Goal: Information Seeking & Learning: Learn about a topic

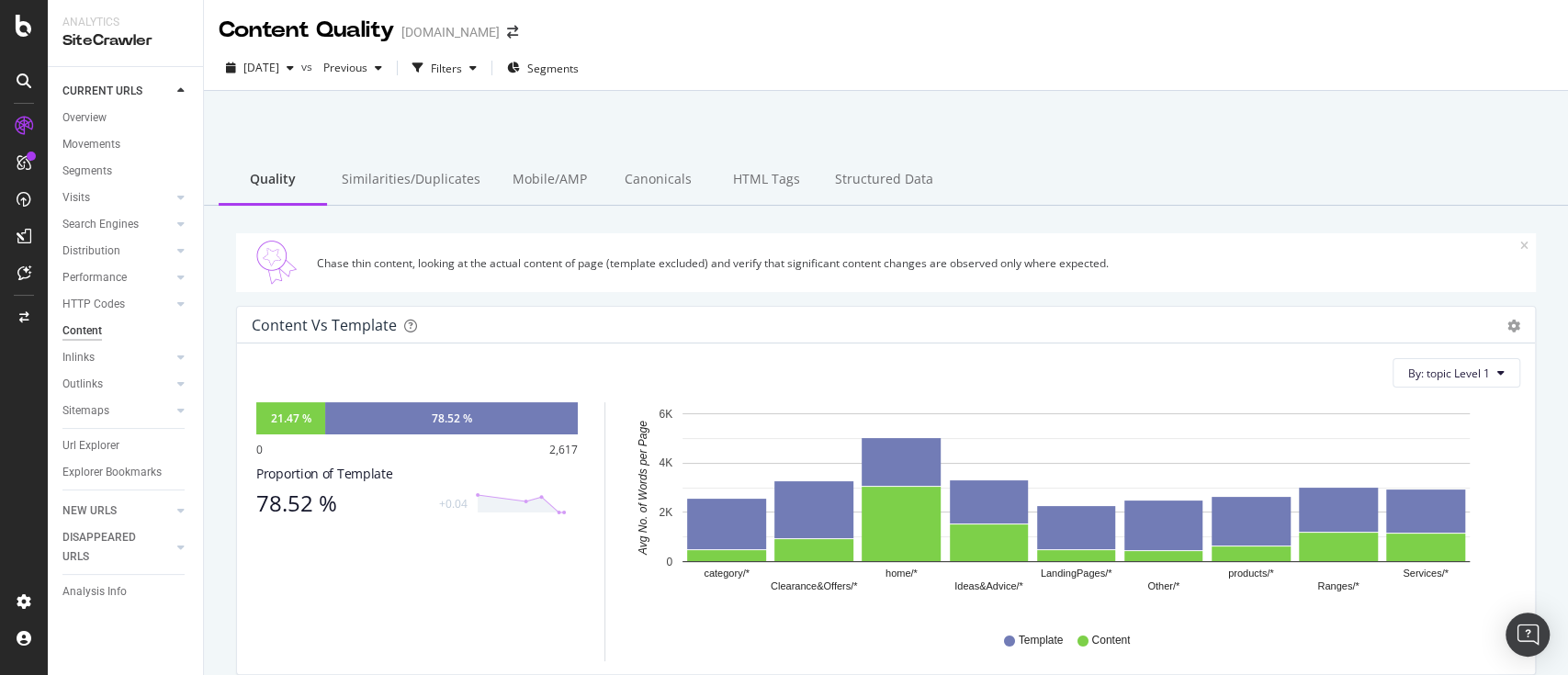
scroll to position [577, 0]
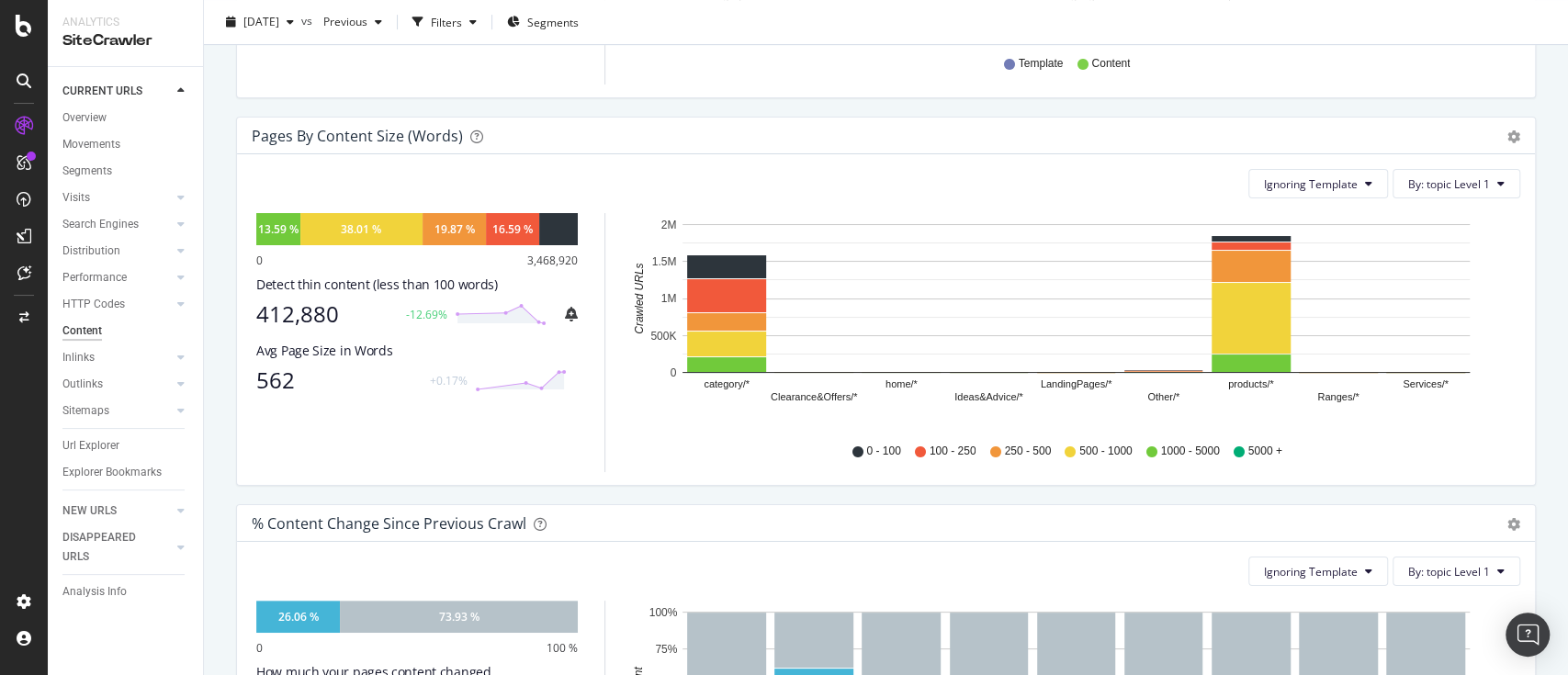
click at [719, 117] on div "Pages by Content Size (Words) Pie Chart (by Percentage) Table Export as CSV Add…" at bounding box center [885, 301] width 1299 height 369
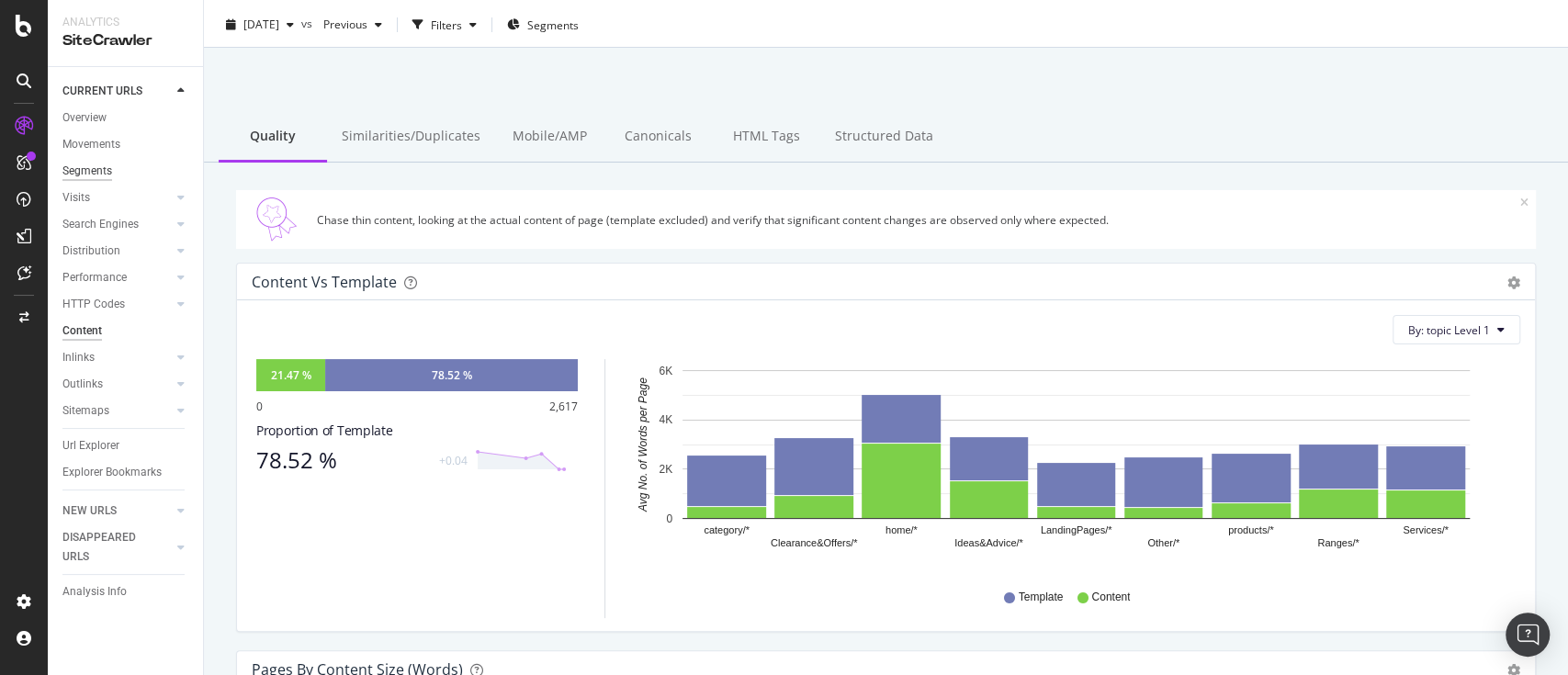
scroll to position [0, 0]
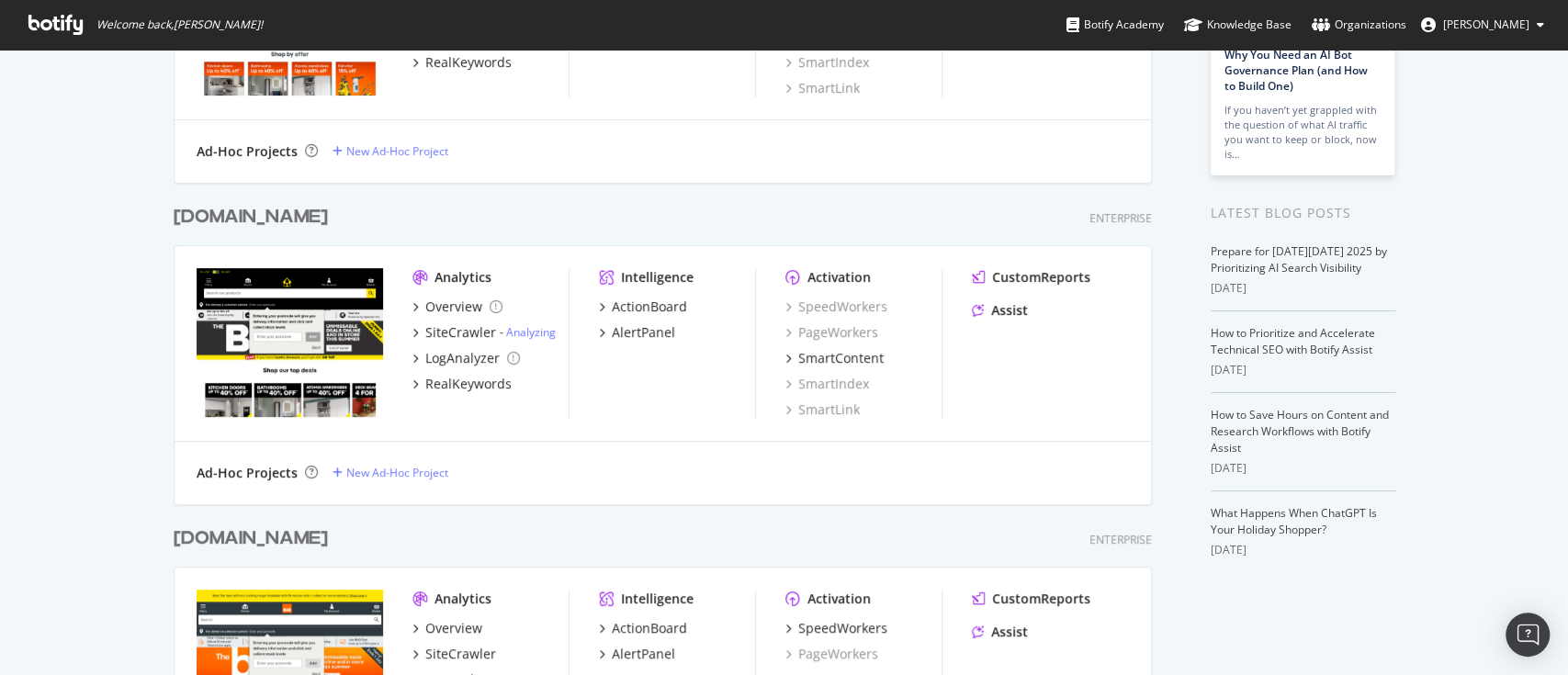
scroll to position [489, 0]
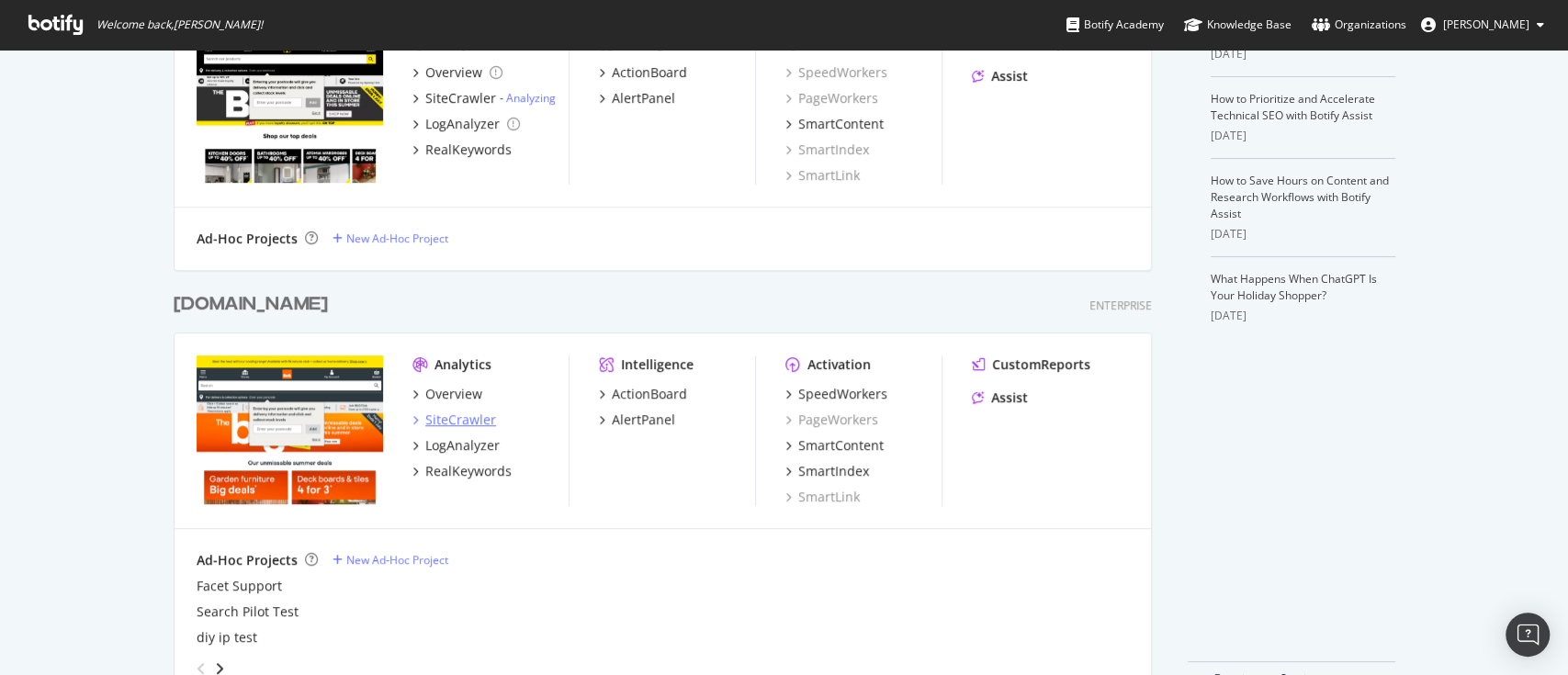
click at [449, 413] on div "SiteCrawler" at bounding box center [461, 420] width 71 height 19
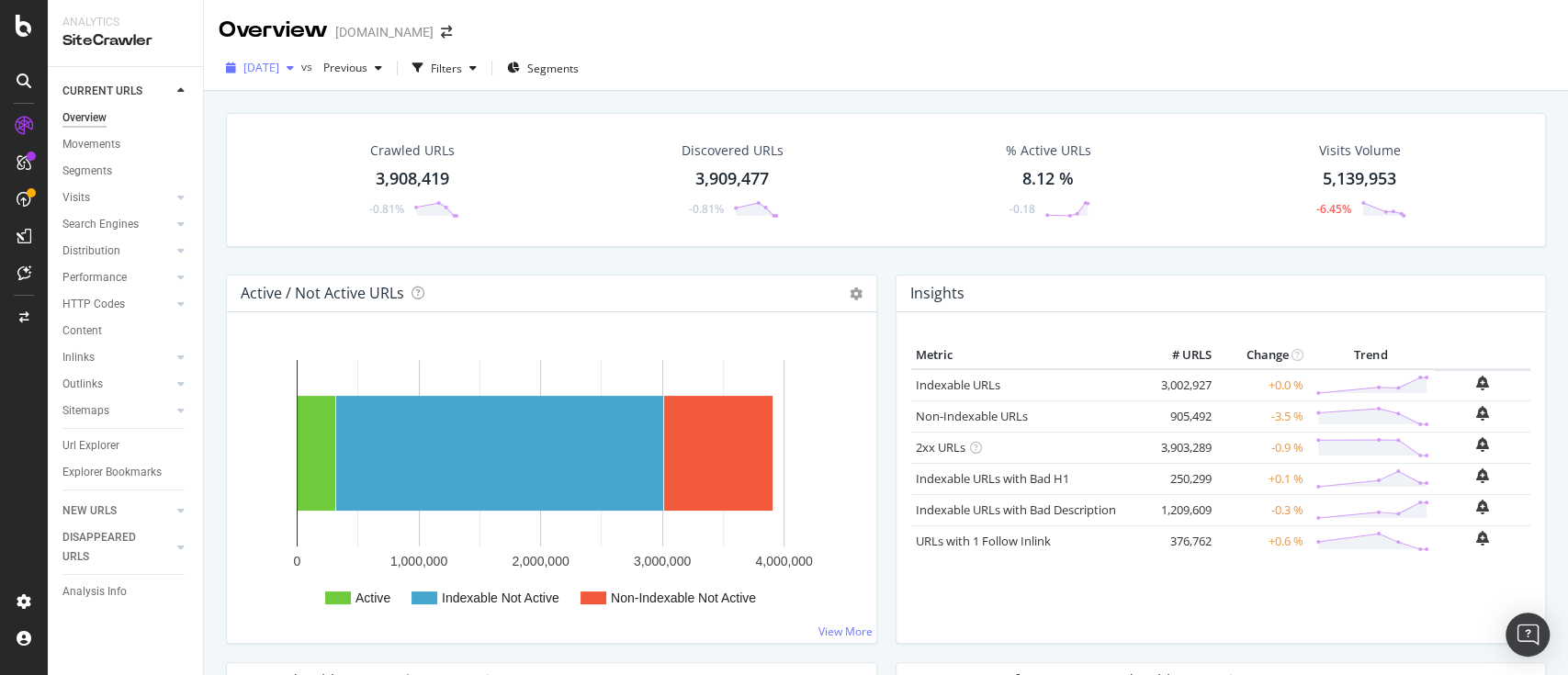
click at [279, 65] on span "2025 Sep. 26th" at bounding box center [261, 67] width 36 height 16
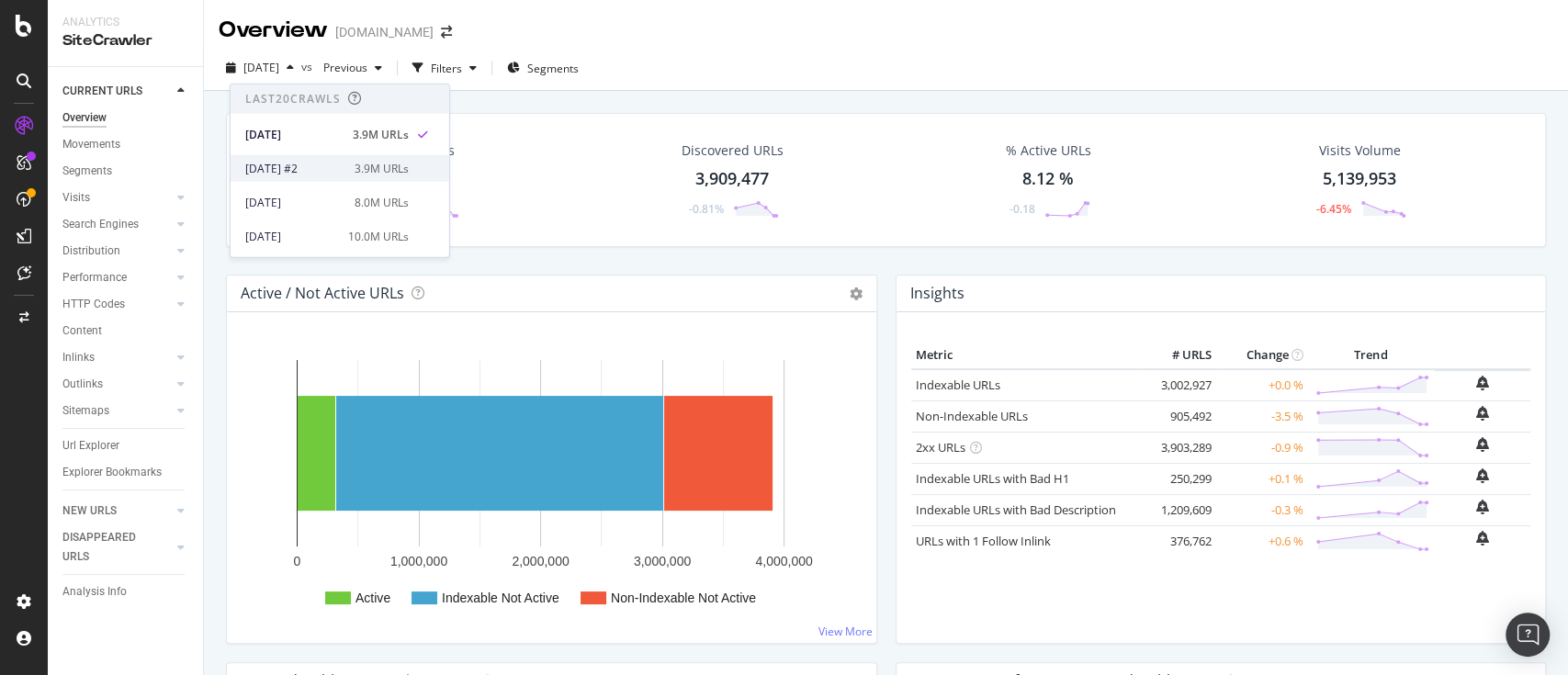
click at [330, 166] on div "2025 Sep. 15th #2" at bounding box center [294, 168] width 98 height 17
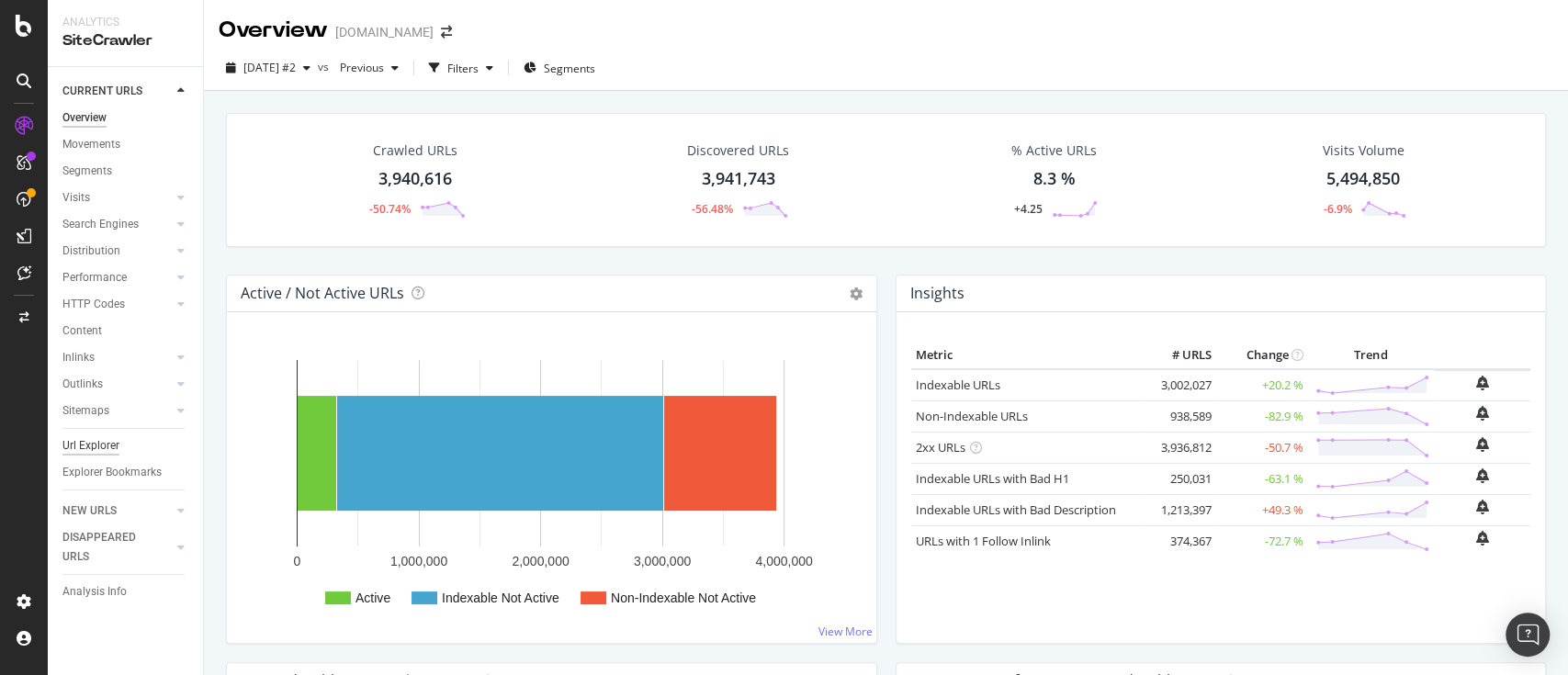
click at [87, 445] on div "Url Explorer" at bounding box center [91, 445] width 57 height 20
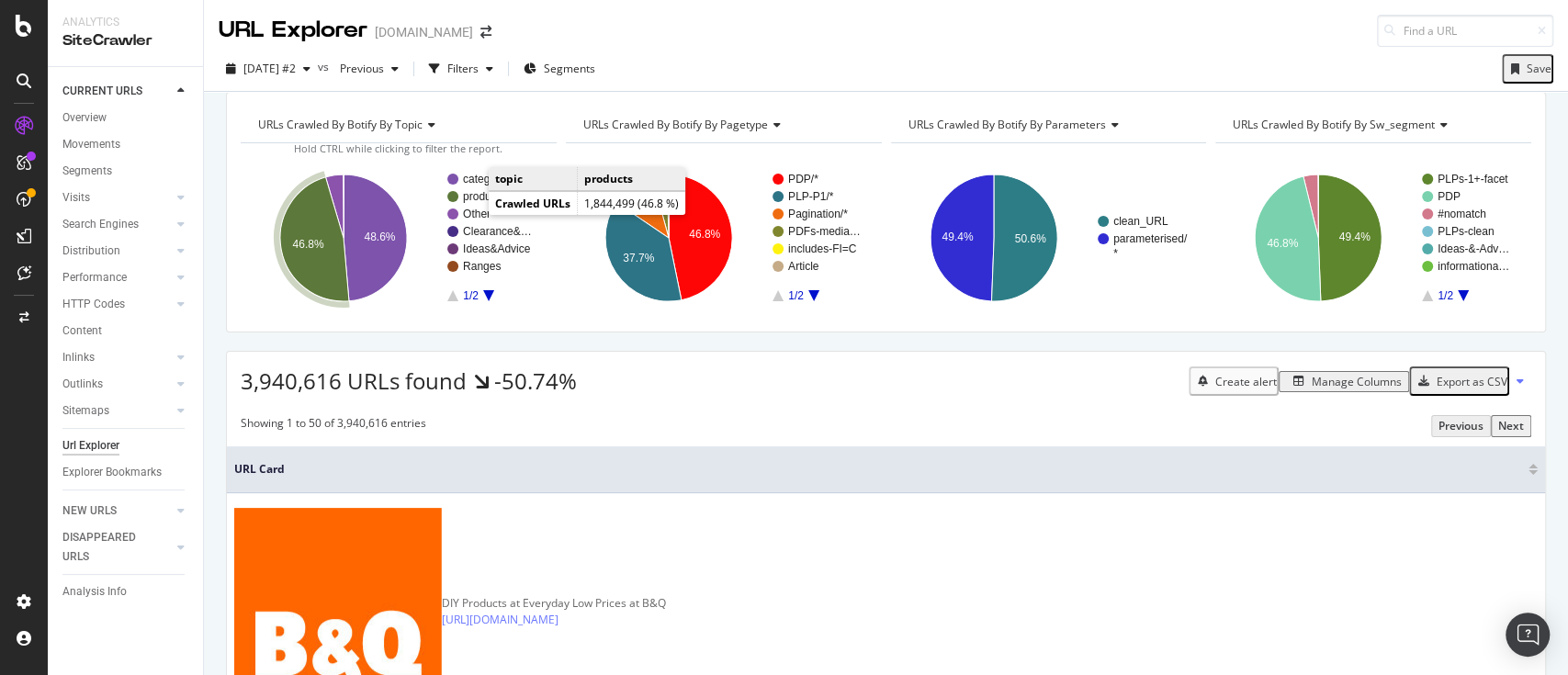
click at [477, 203] on text "products" at bounding box center [484, 196] width 42 height 13
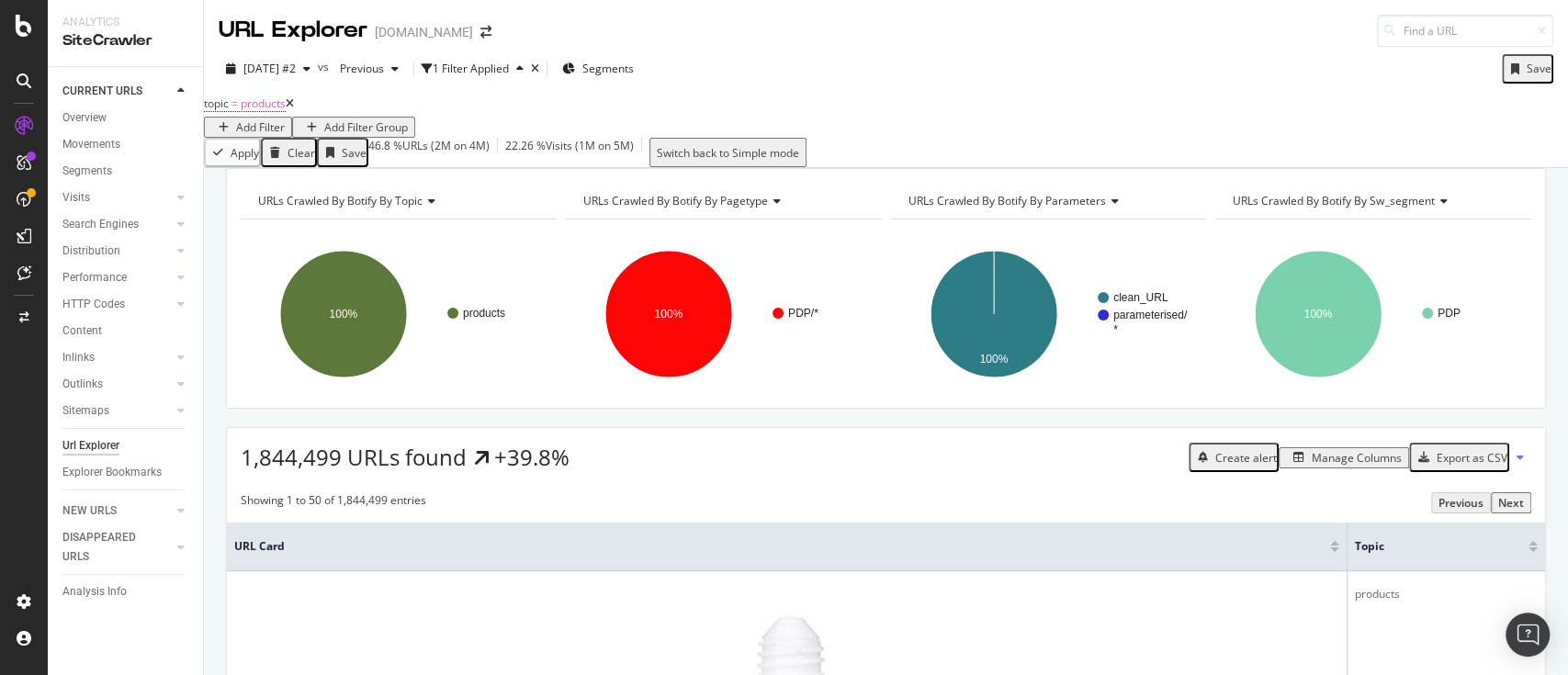
click at [284, 120] on div "Add Filter" at bounding box center [260, 127] width 49 height 16
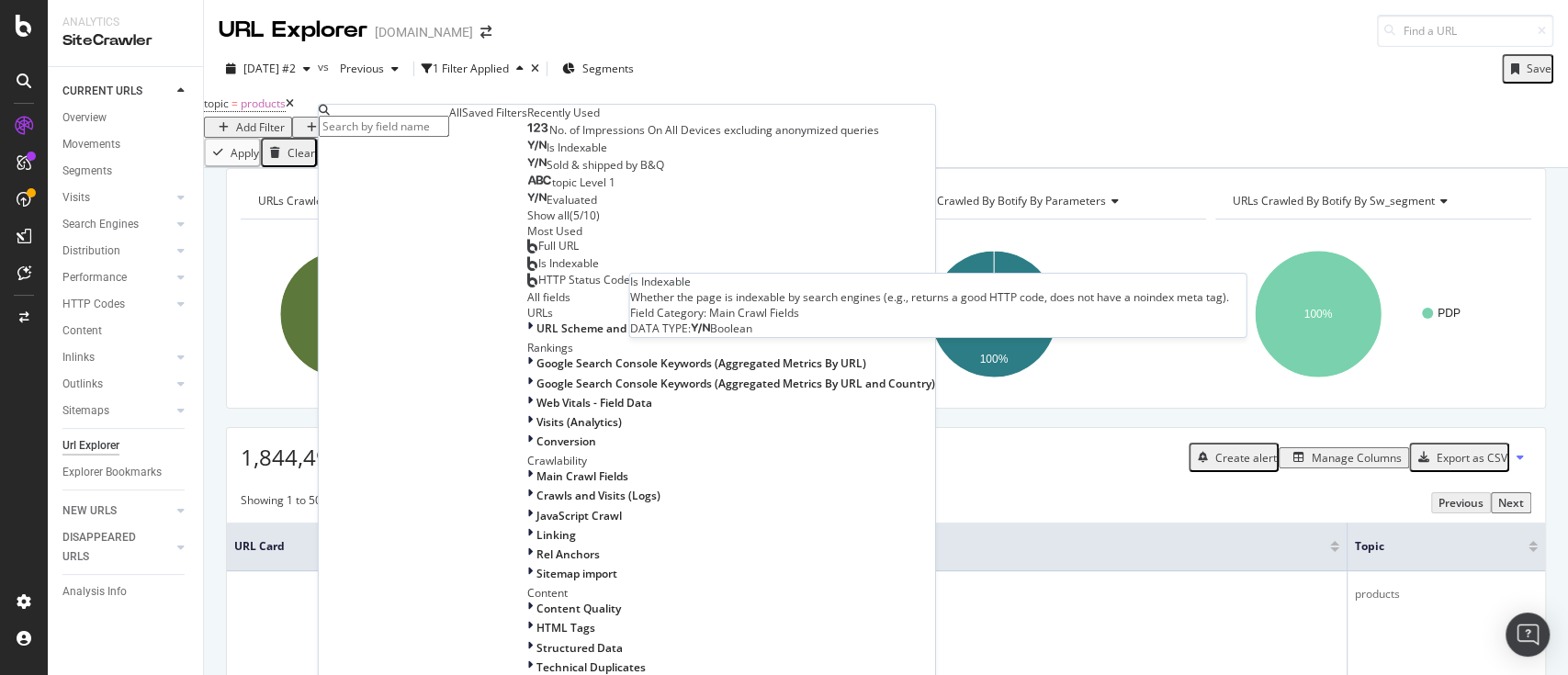
click at [546, 155] on span "Is Indexable" at bounding box center [576, 147] width 61 height 16
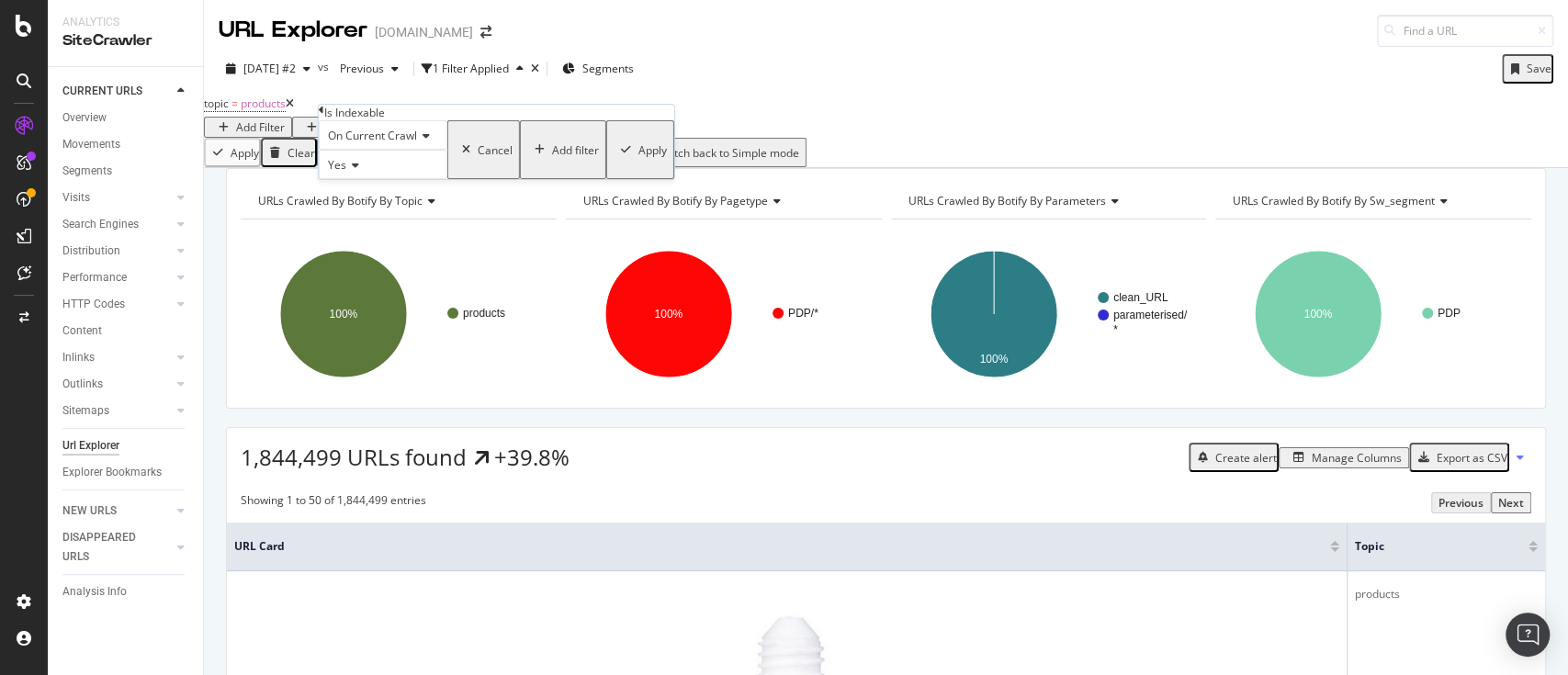
click at [455, 155] on div "button" at bounding box center [466, 150] width 23 height 11
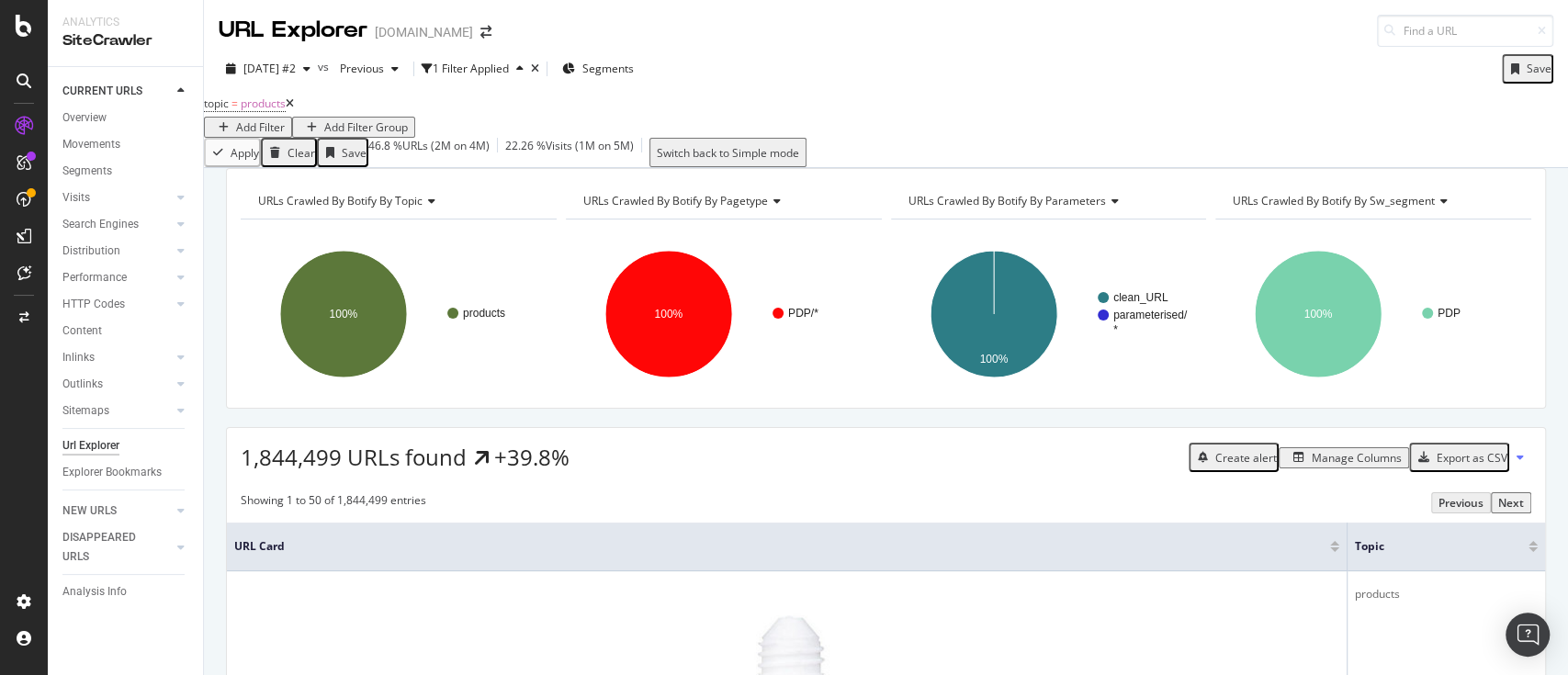
click at [284, 120] on div "Add Filter" at bounding box center [260, 127] width 49 height 16
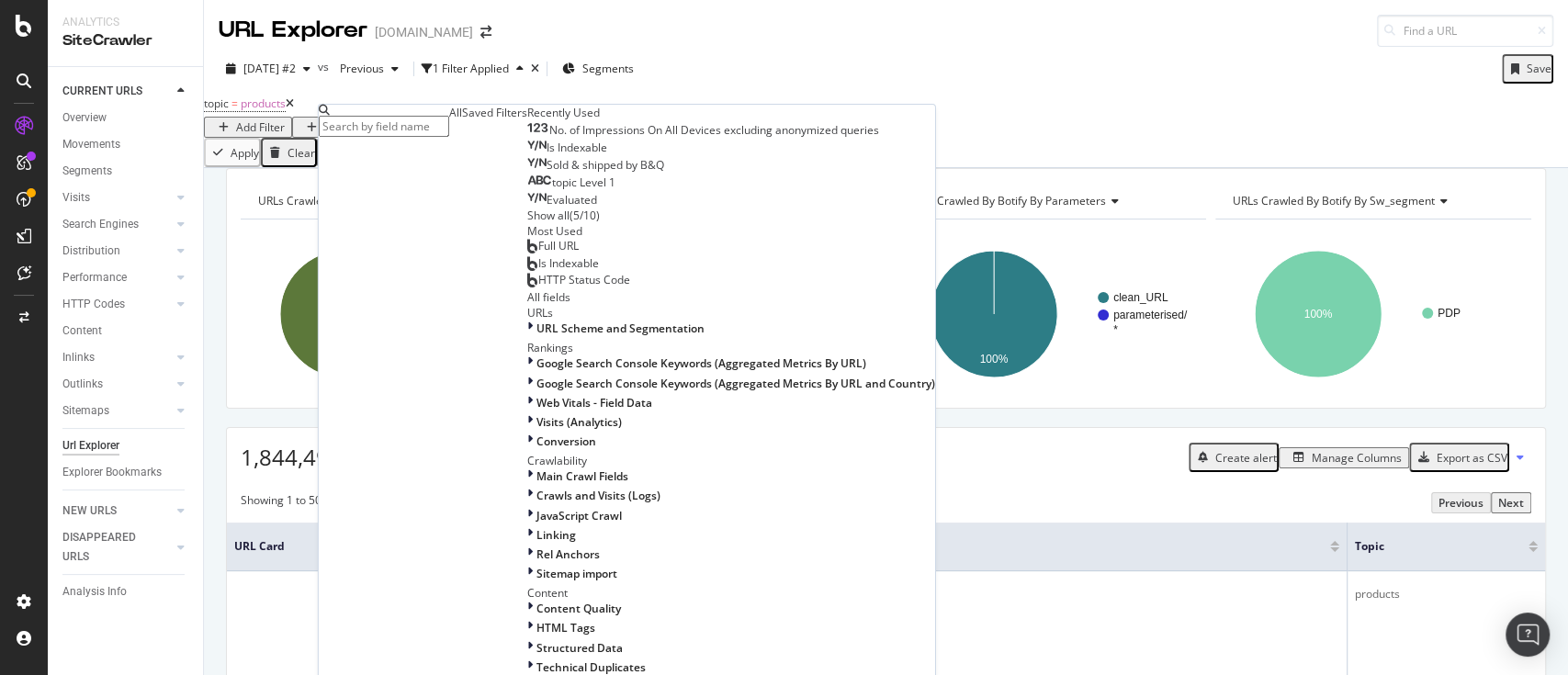
click at [546, 173] on span "Sold & shipped by B&Q" at bounding box center [605, 165] width 118 height 16
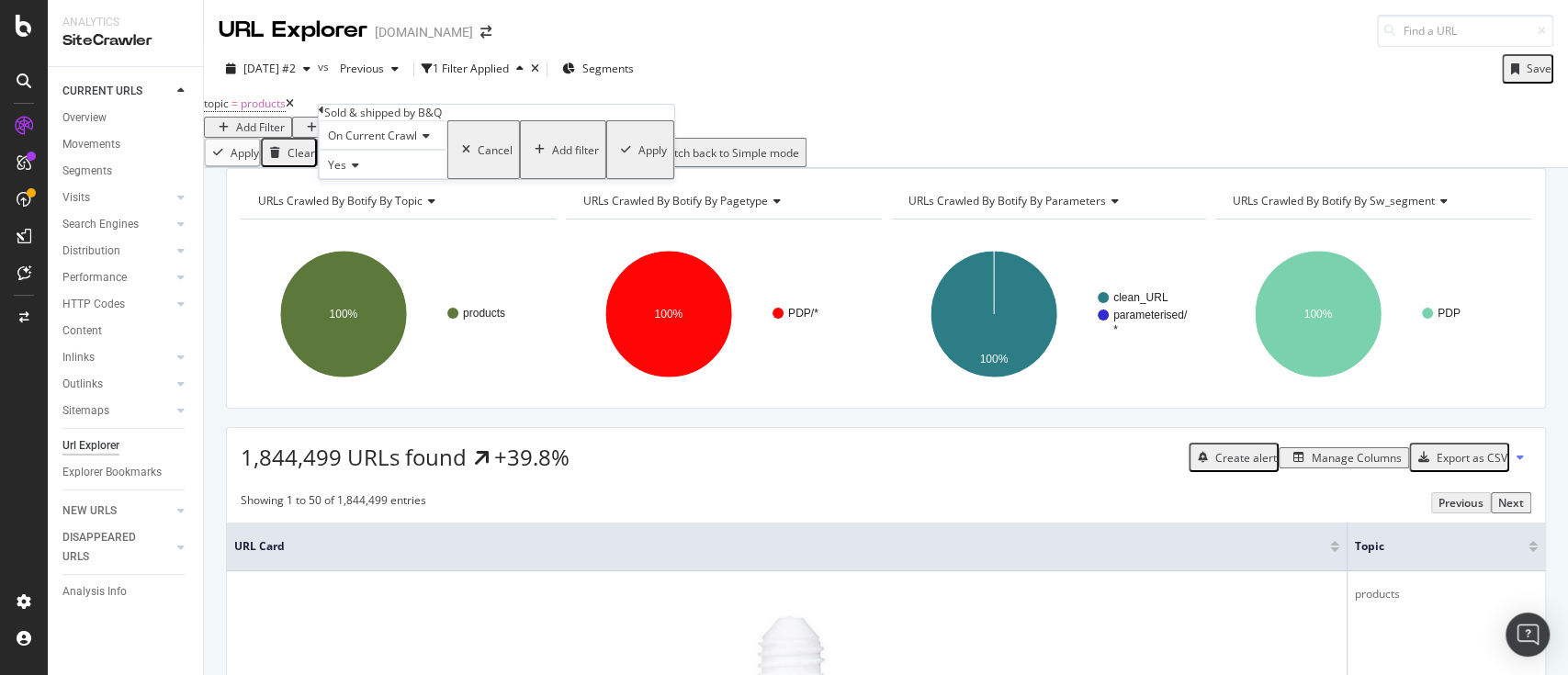
click at [638, 157] on div "Apply" at bounding box center [652, 149] width 28 height 16
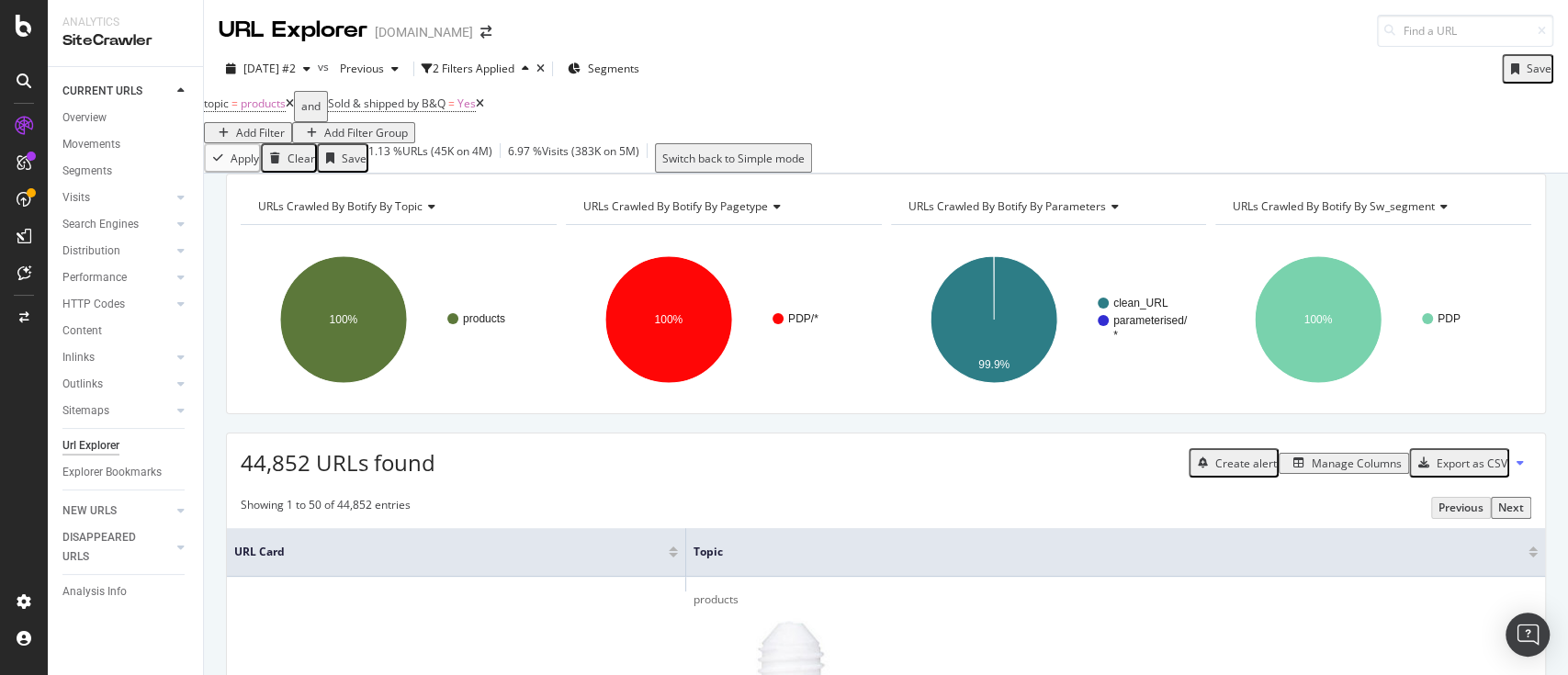
click at [284, 125] on div "Add Filter" at bounding box center [260, 133] width 49 height 16
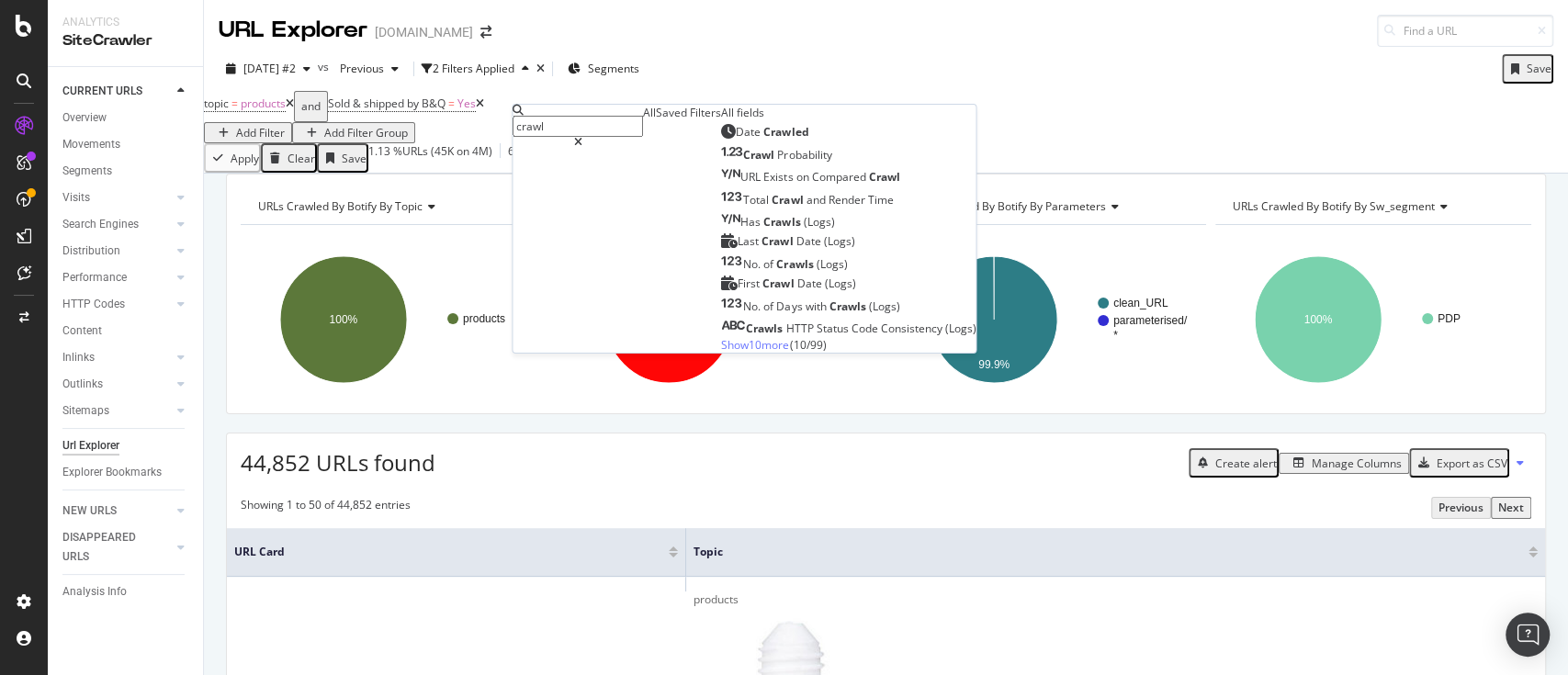
type input "crawl"
click at [721, 352] on span "Show 10 more" at bounding box center [755, 343] width 68 height 16
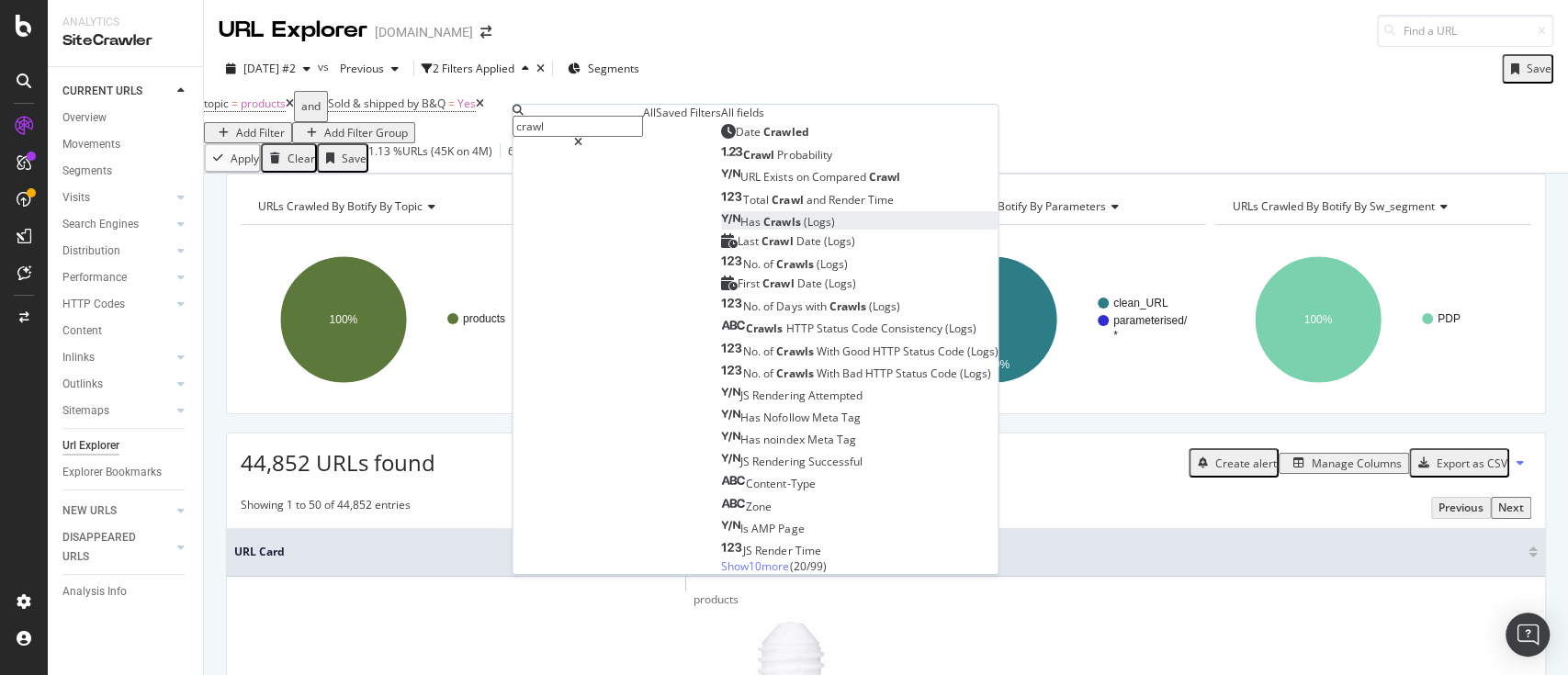
click at [803, 229] on span "(Logs)" at bounding box center [818, 222] width 31 height 16
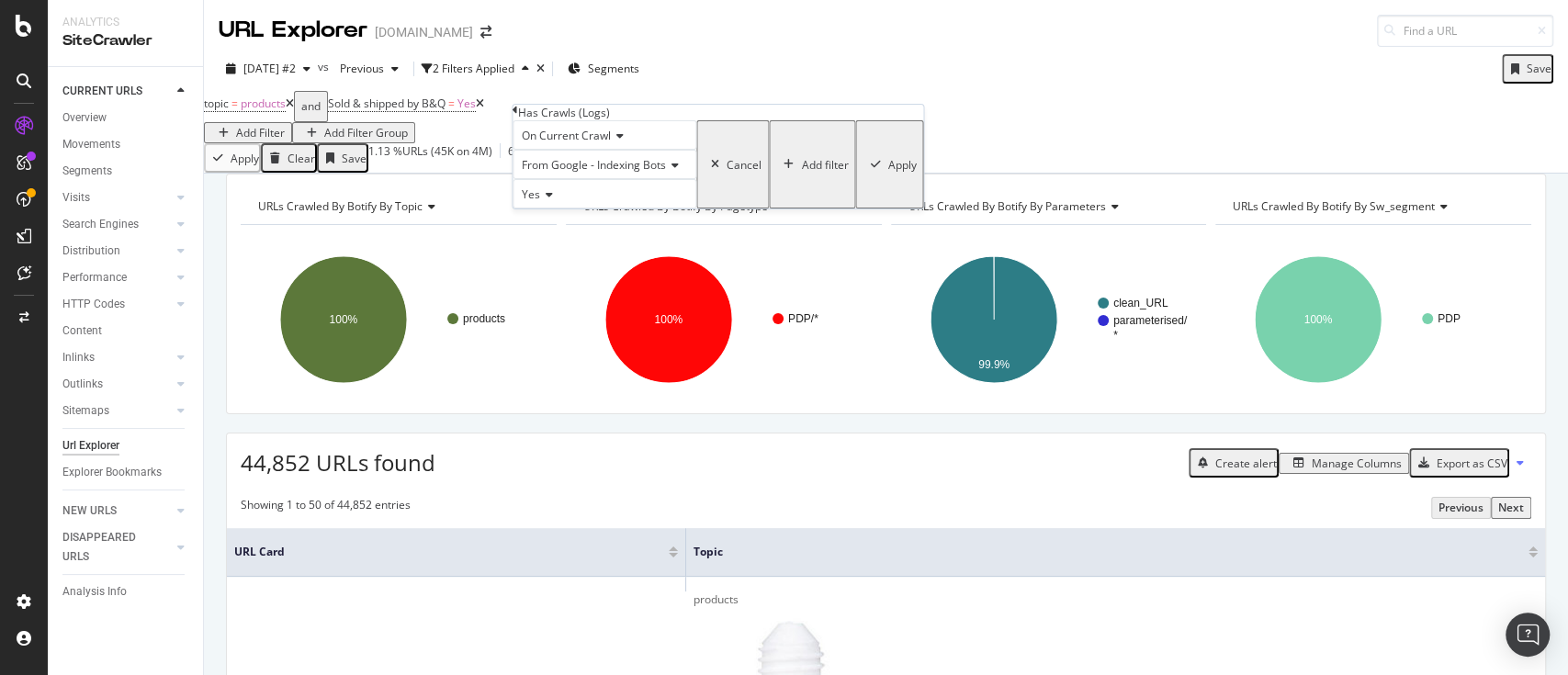
click at [617, 173] on span "From Google - Indexing Bots" at bounding box center [594, 165] width 144 height 16
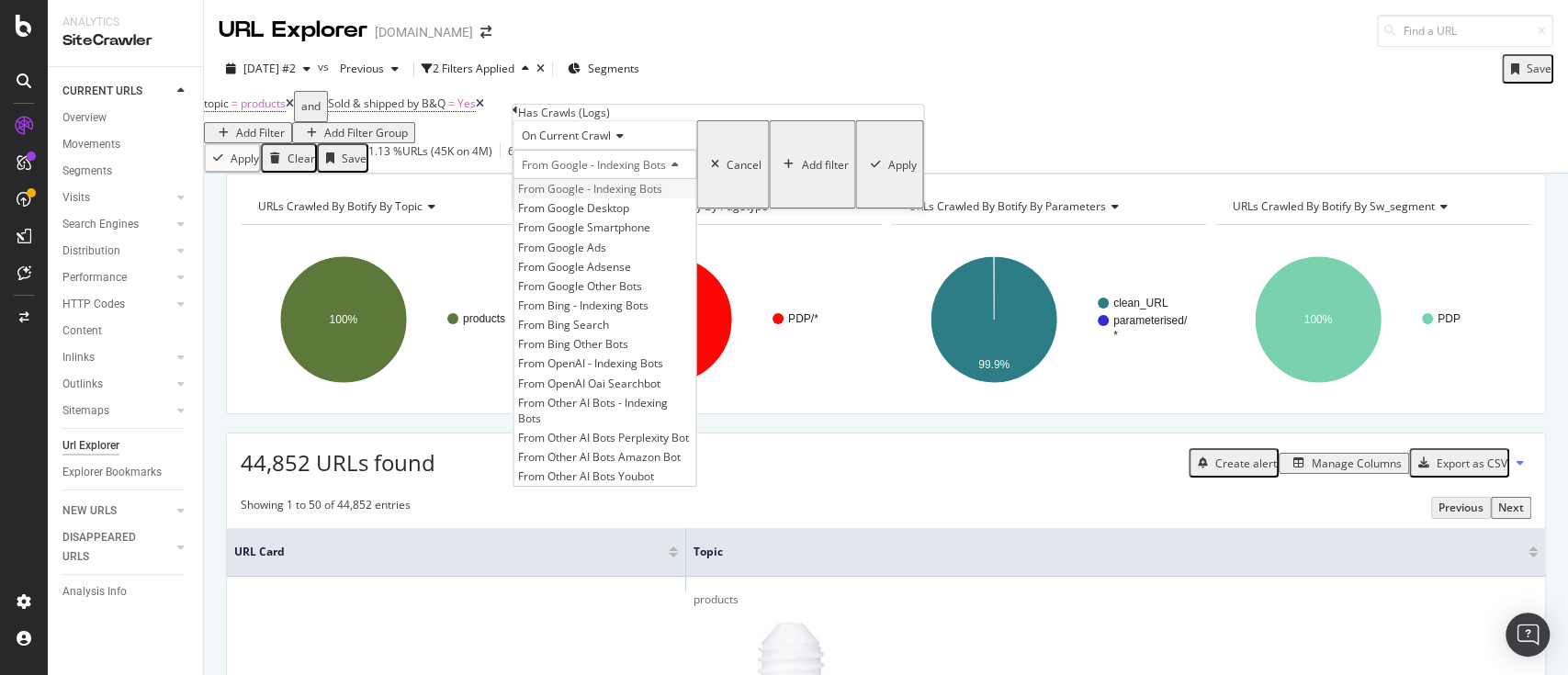
click at [661, 198] on div "From Google - Indexing Bots" at bounding box center [604, 188] width 181 height 20
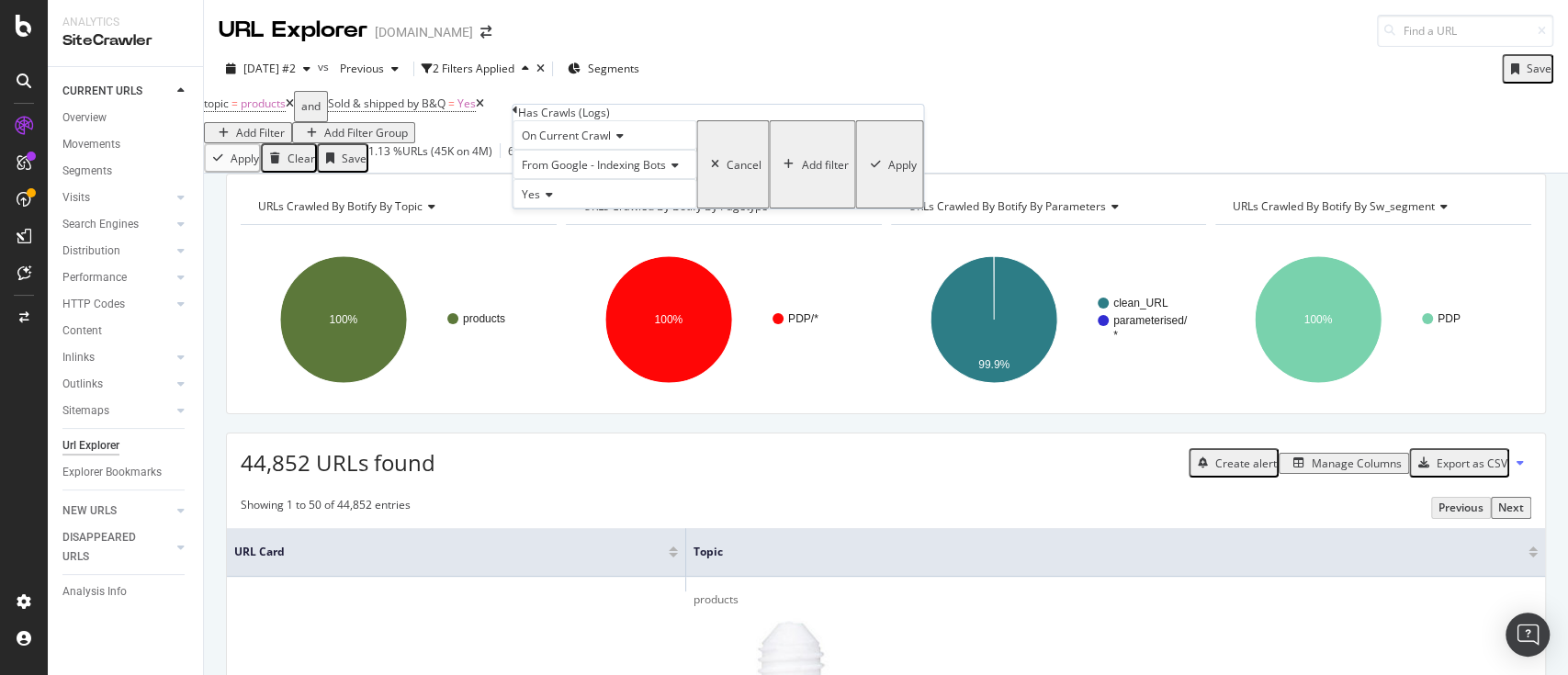
click at [870, 170] on icon "button" at bounding box center [875, 165] width 10 height 11
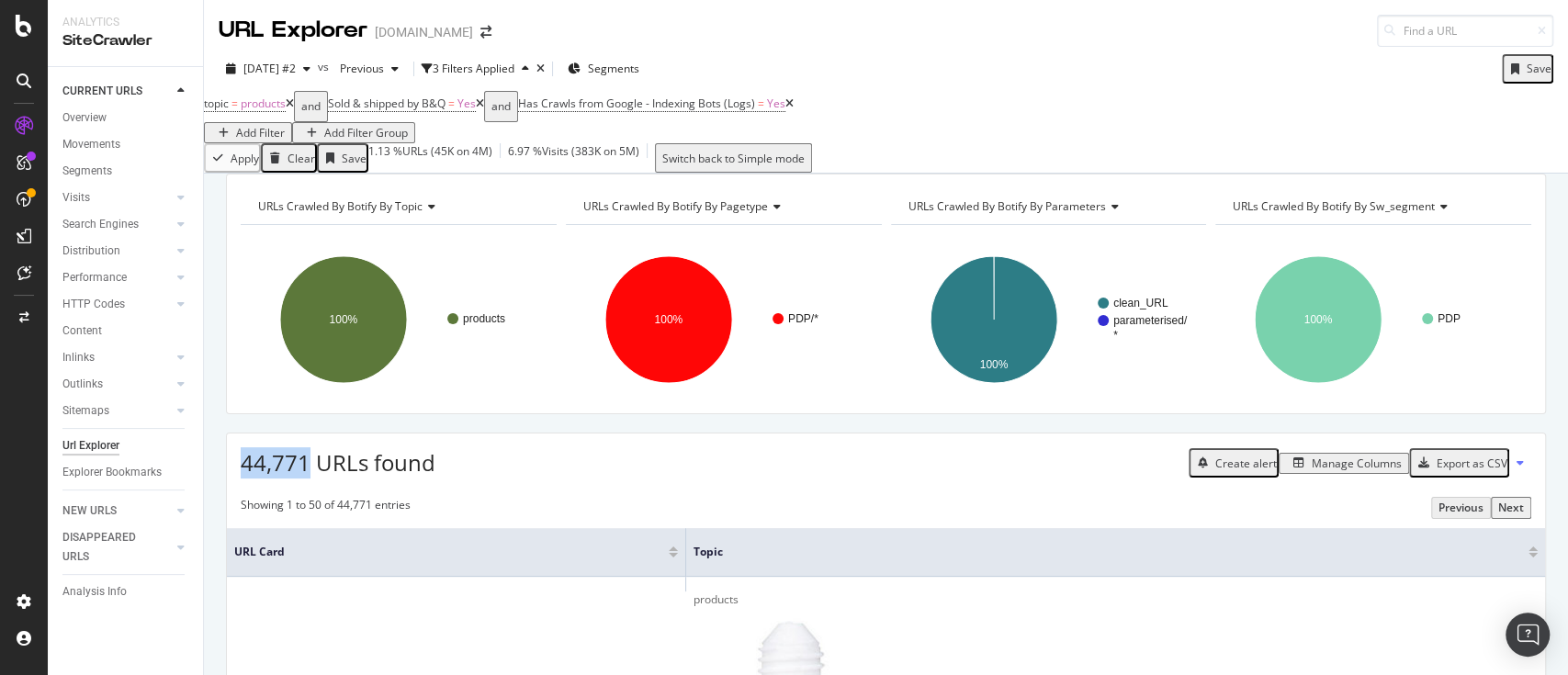
drag, startPoint x: 310, startPoint y: 487, endPoint x: 239, endPoint y: 488, distance: 71.0
click at [239, 479] on div "44,771 URLs found Create alert Manage Columns Export as CSV" at bounding box center [886, 455] width 1318 height 45
copy span "44,771"
click at [445, 111] on span "Sold & shipped by B&Q" at bounding box center [387, 103] width 118 height 16
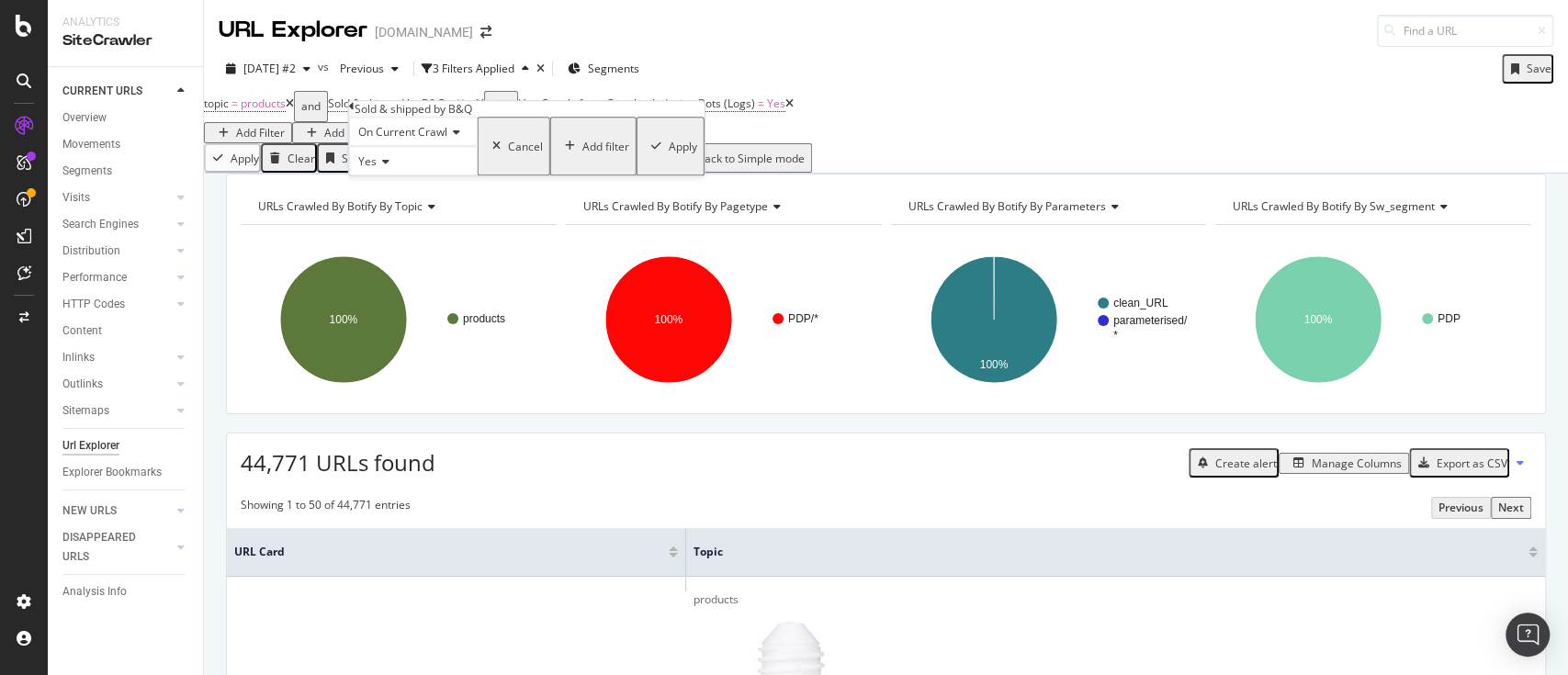
click at [403, 176] on div "Yes" at bounding box center [413, 160] width 128 height 29
click at [422, 215] on div "No" at bounding box center [413, 205] width 126 height 20
click at [669, 154] on div "Apply" at bounding box center [683, 146] width 28 height 16
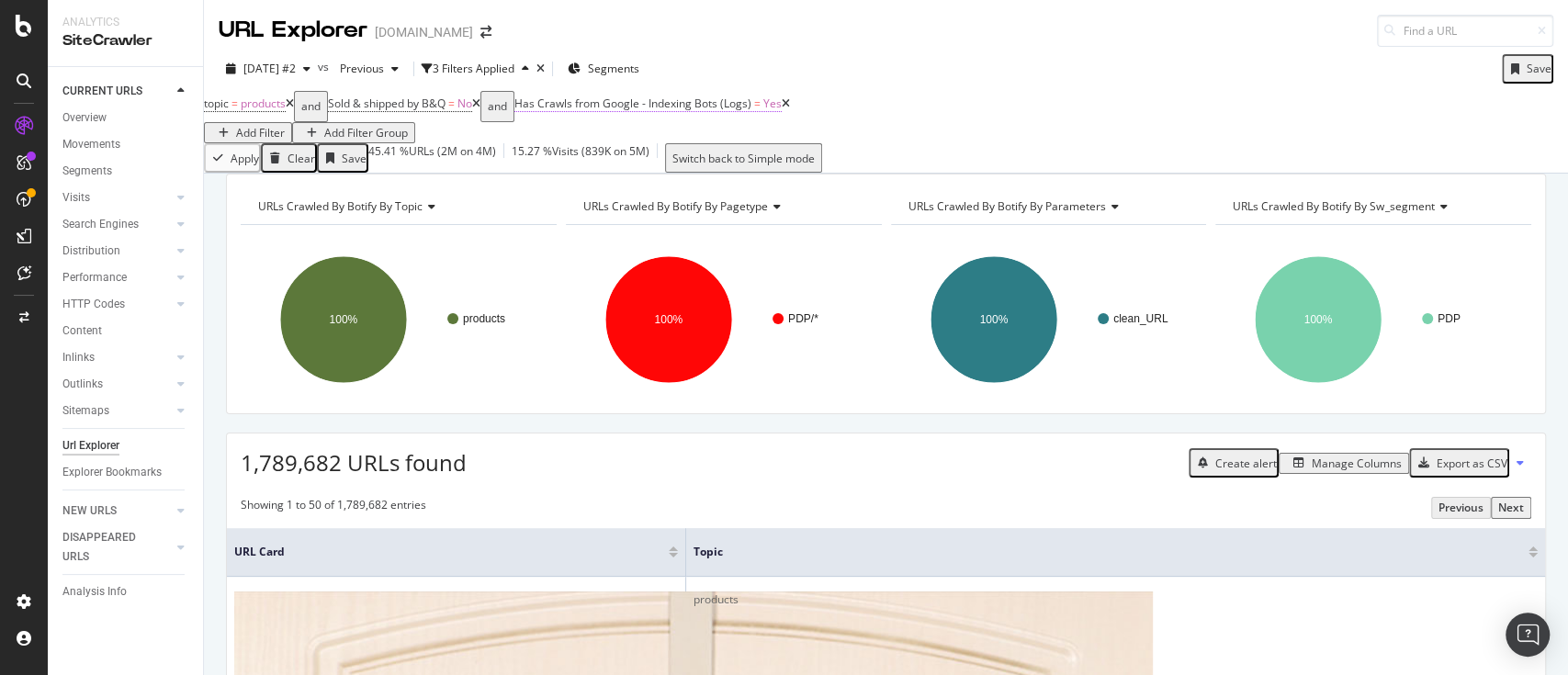
click at [698, 111] on span "Has Crawls from Google - Indexing Bots (Logs)" at bounding box center [632, 103] width 237 height 16
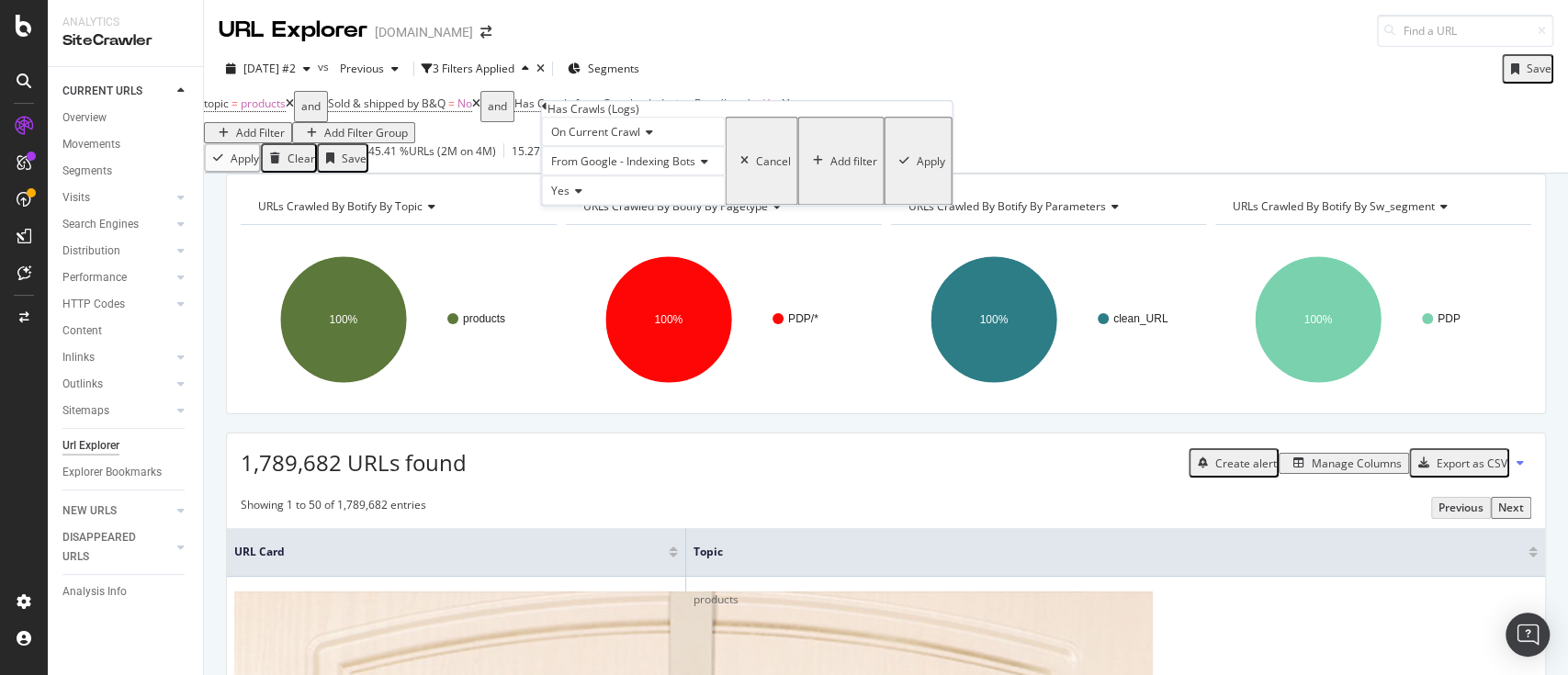
click at [641, 176] on div "From Google - Indexing Bots" at bounding box center [632, 160] width 183 height 29
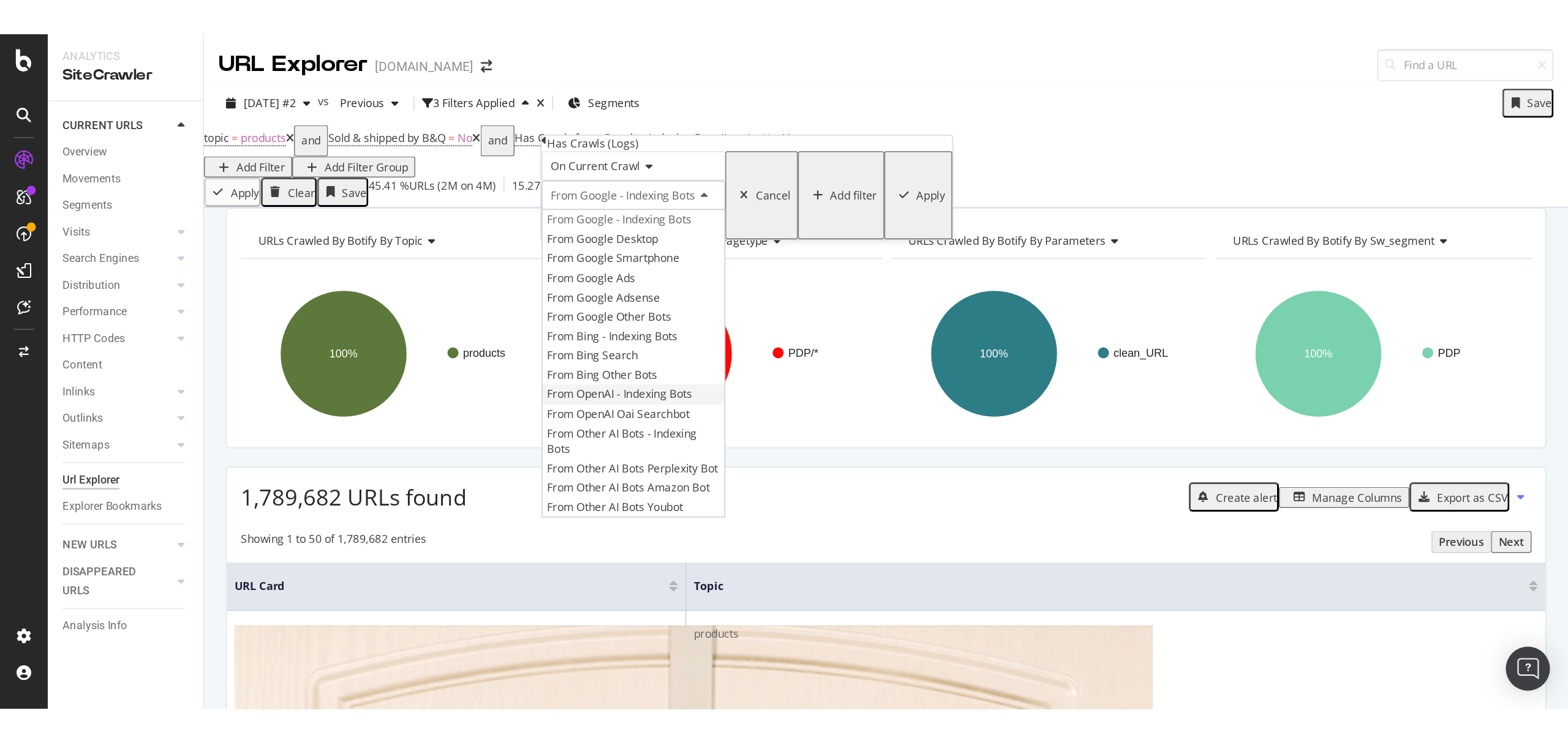
scroll to position [10, 0]
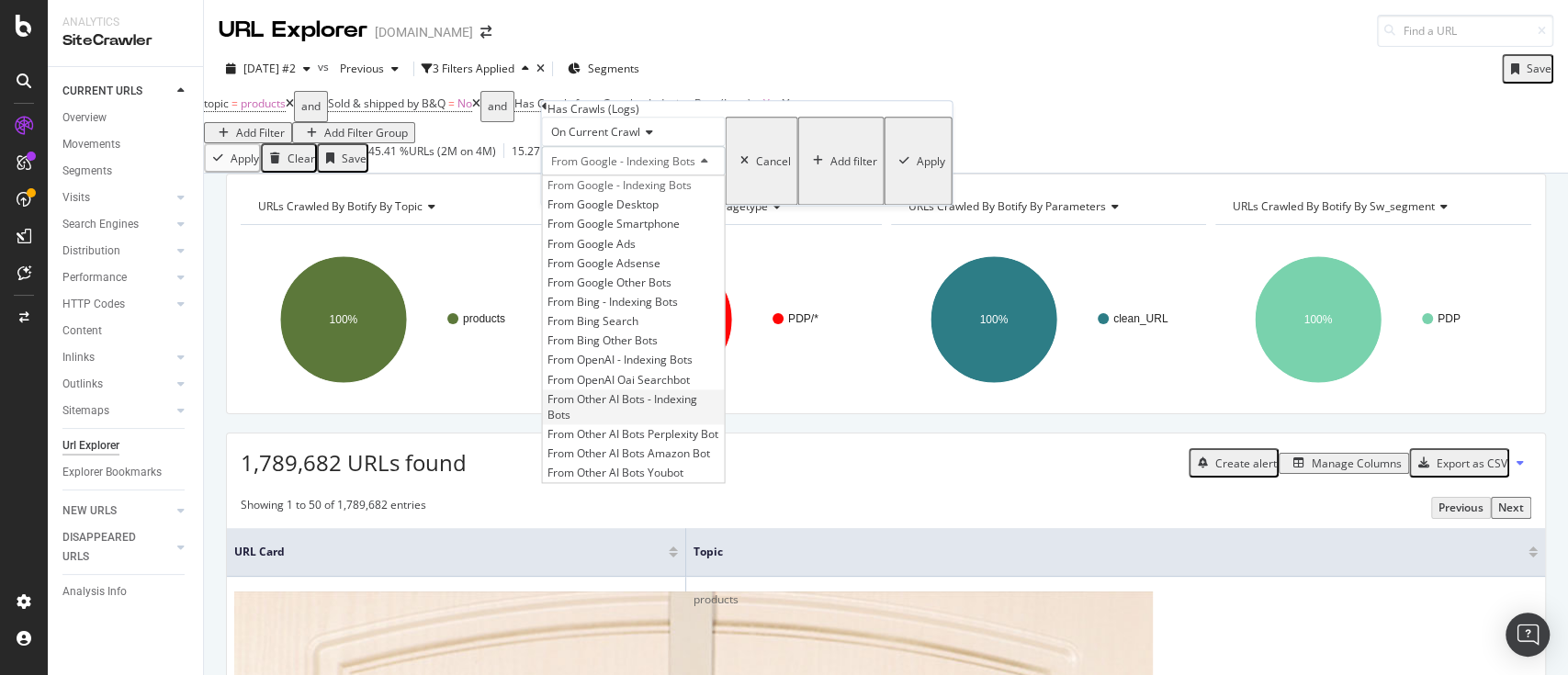
click at [696, 423] on span "From Other AI Bots - Indexing Bots" at bounding box center [621, 406] width 150 height 31
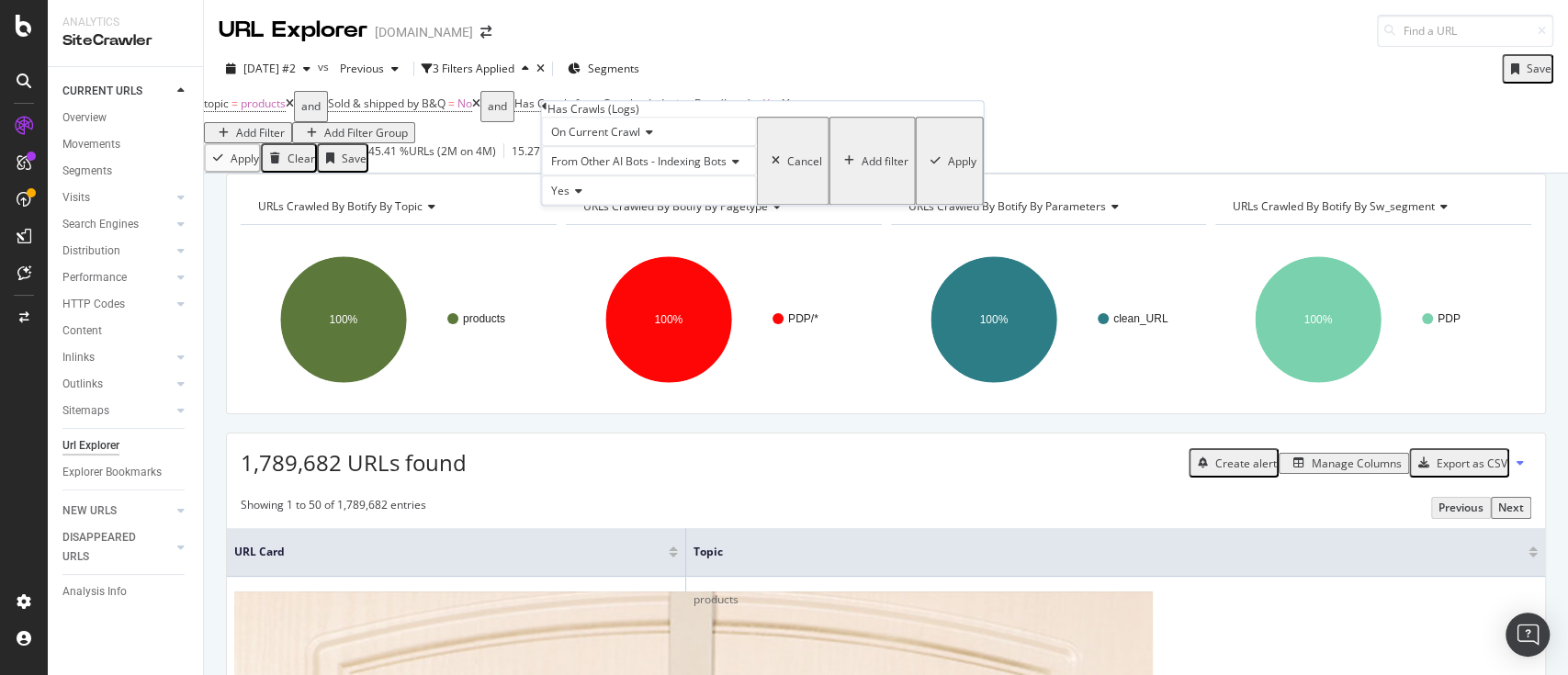
click at [947, 169] on div "Apply" at bounding box center [961, 161] width 28 height 16
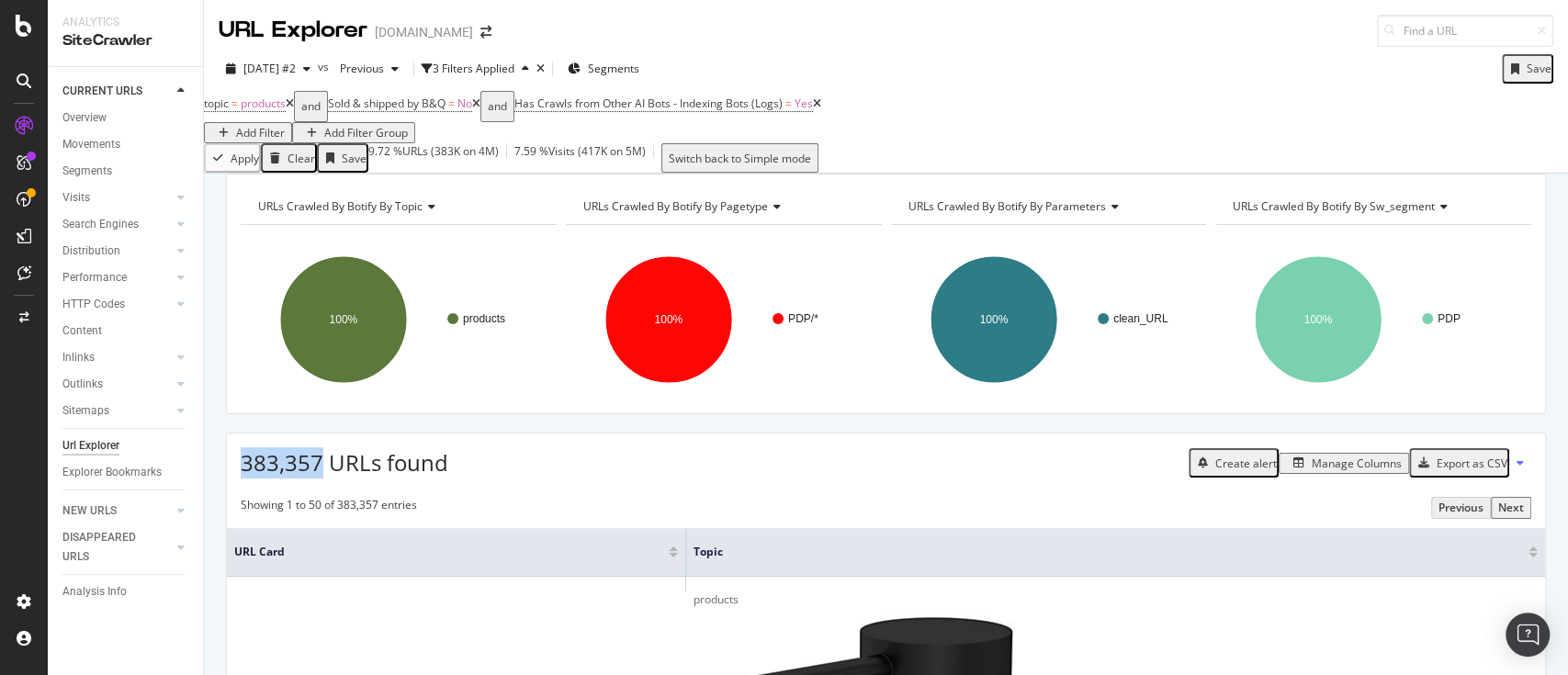
drag, startPoint x: 324, startPoint y: 481, endPoint x: 239, endPoint y: 481, distance: 85.0
click at [239, 479] on div "383,357 URLs found Create alert Manage Columns Export as CSV" at bounding box center [886, 455] width 1318 height 45
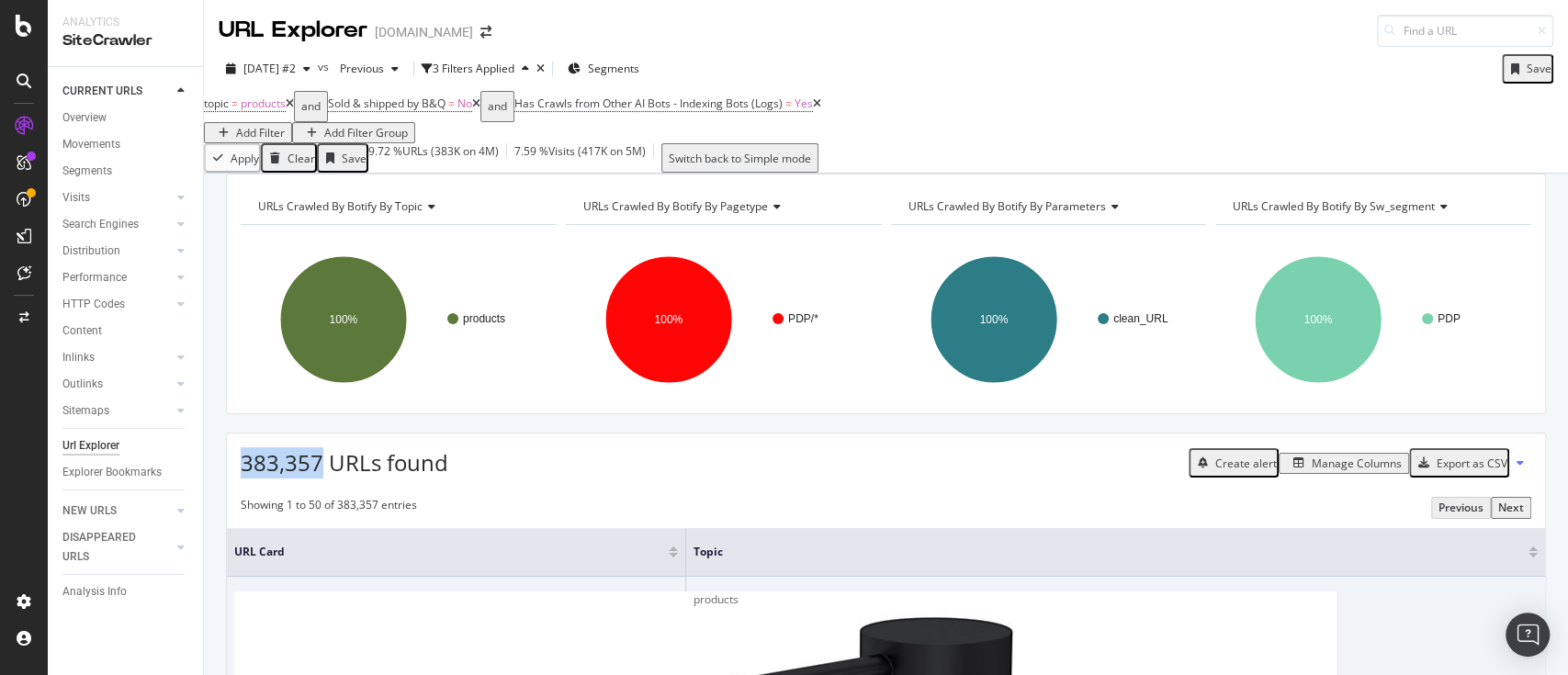
copy span "383,357"
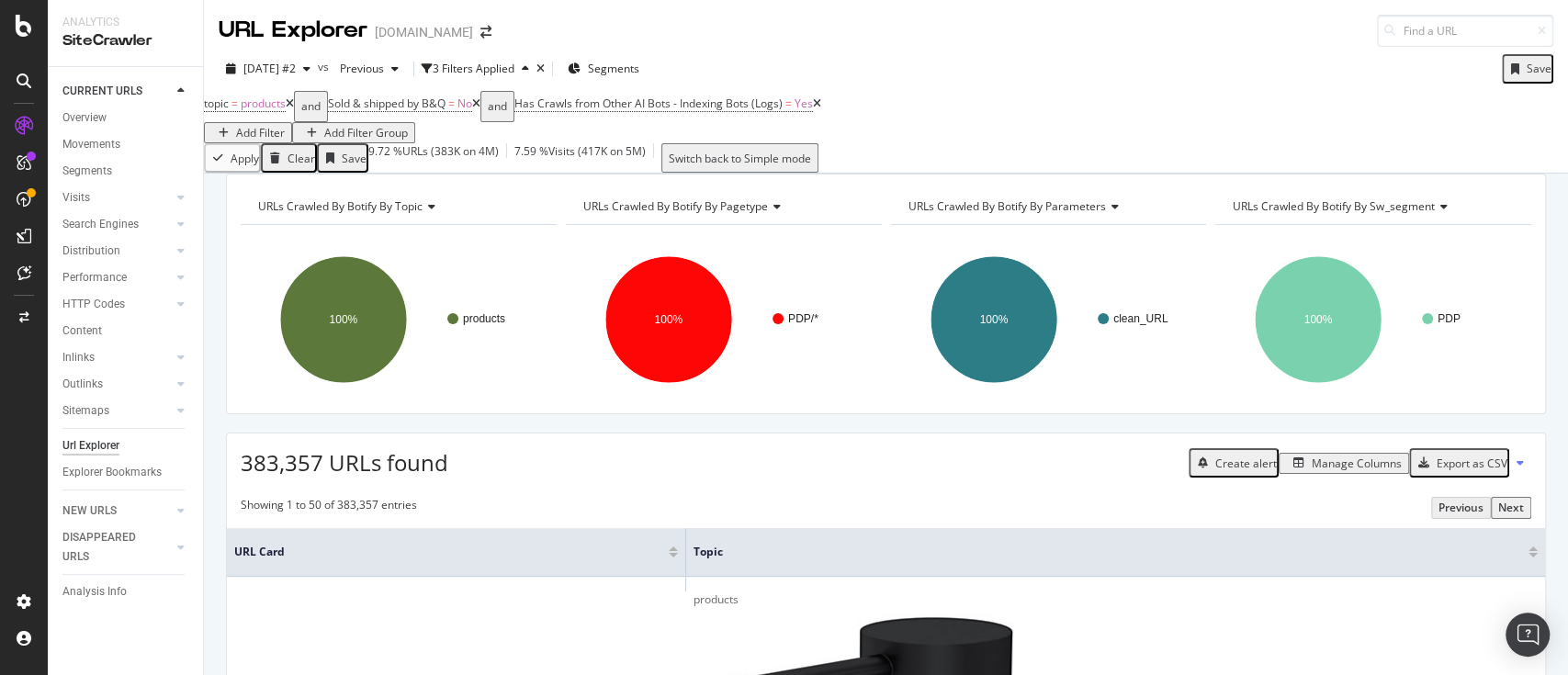
click at [447, 108] on span "Sold & shipped by B&Q = No" at bounding box center [404, 106] width 152 height 31
click at [445, 111] on span "Sold & shipped by B&Q" at bounding box center [387, 103] width 118 height 16
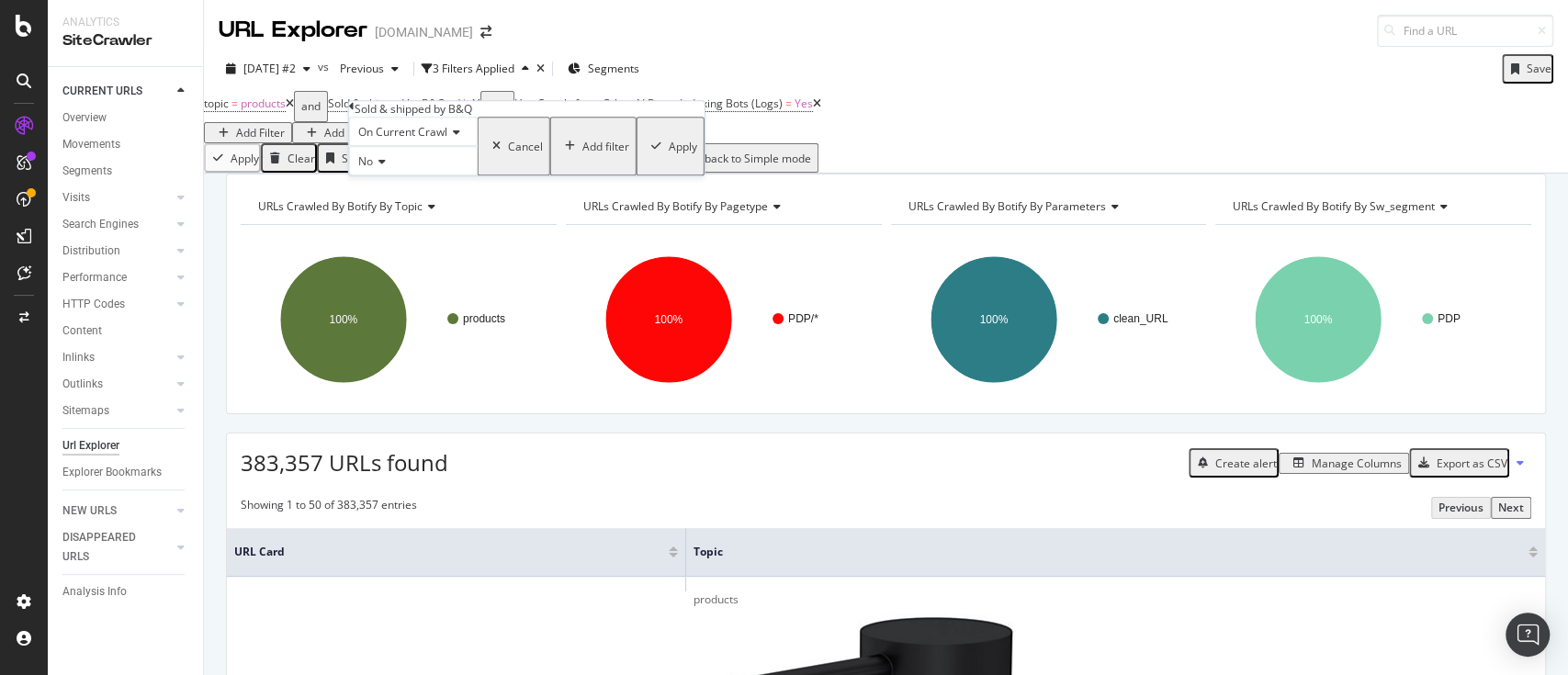
click at [385, 167] on icon at bounding box center [380, 162] width 13 height 11
click at [397, 194] on div "Yes" at bounding box center [413, 185] width 126 height 20
click at [540, 176] on div "On Current Crawl Yes Cancel Add filter Apply" at bounding box center [527, 146] width 356 height 59
click at [669, 154] on div "Apply" at bounding box center [683, 146] width 28 height 16
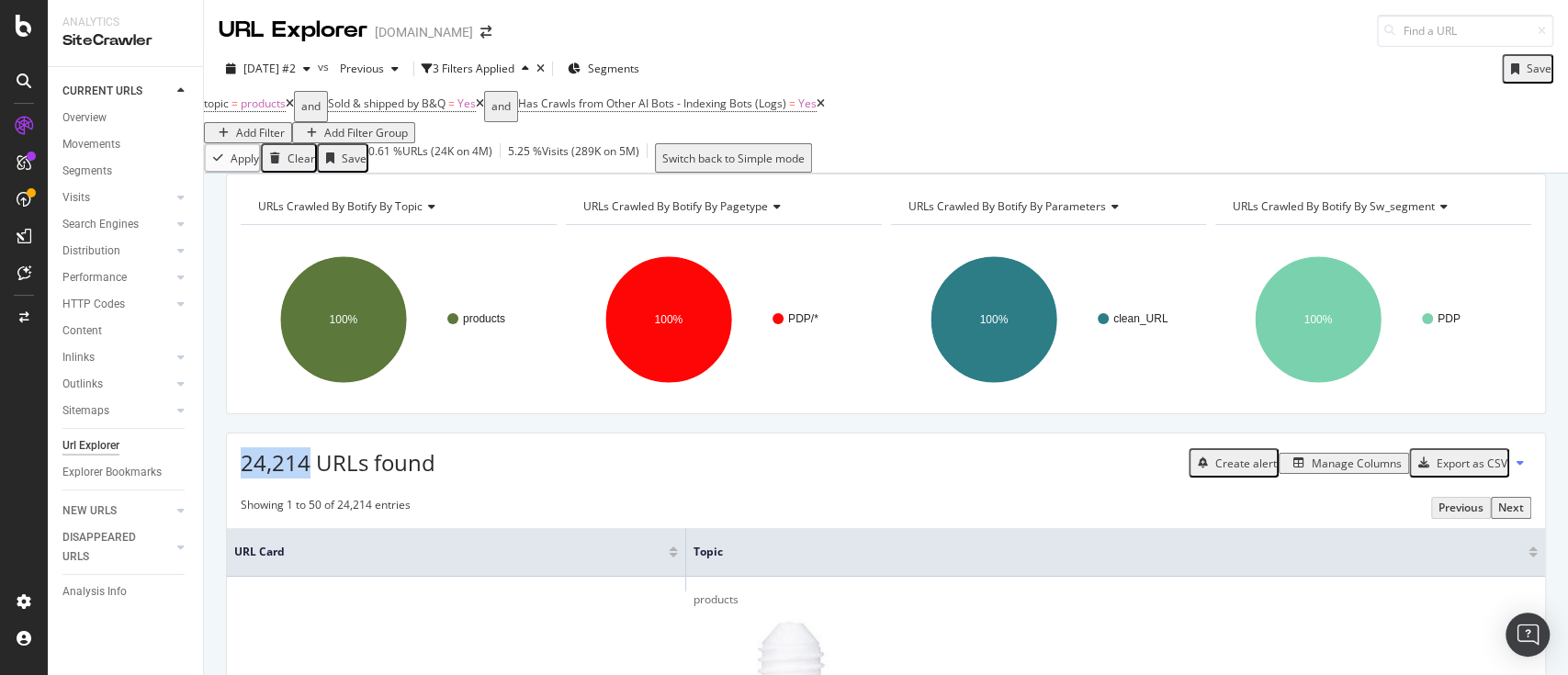
drag, startPoint x: 311, startPoint y: 484, endPoint x: 228, endPoint y: 489, distance: 83.2
click at [228, 479] on div "24,214 URLs found Create alert Manage Columns Export as CSV" at bounding box center [886, 455] width 1318 height 45
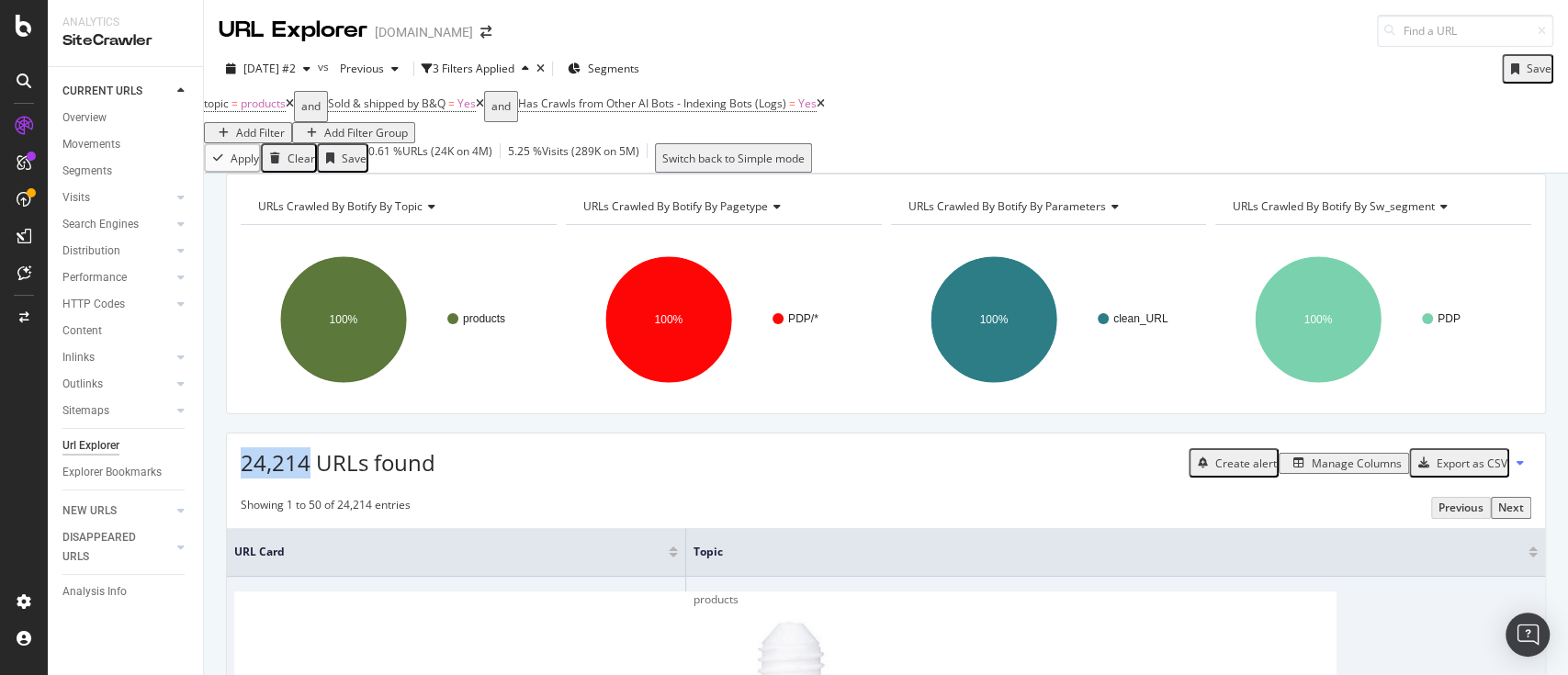
copy span "24,214"
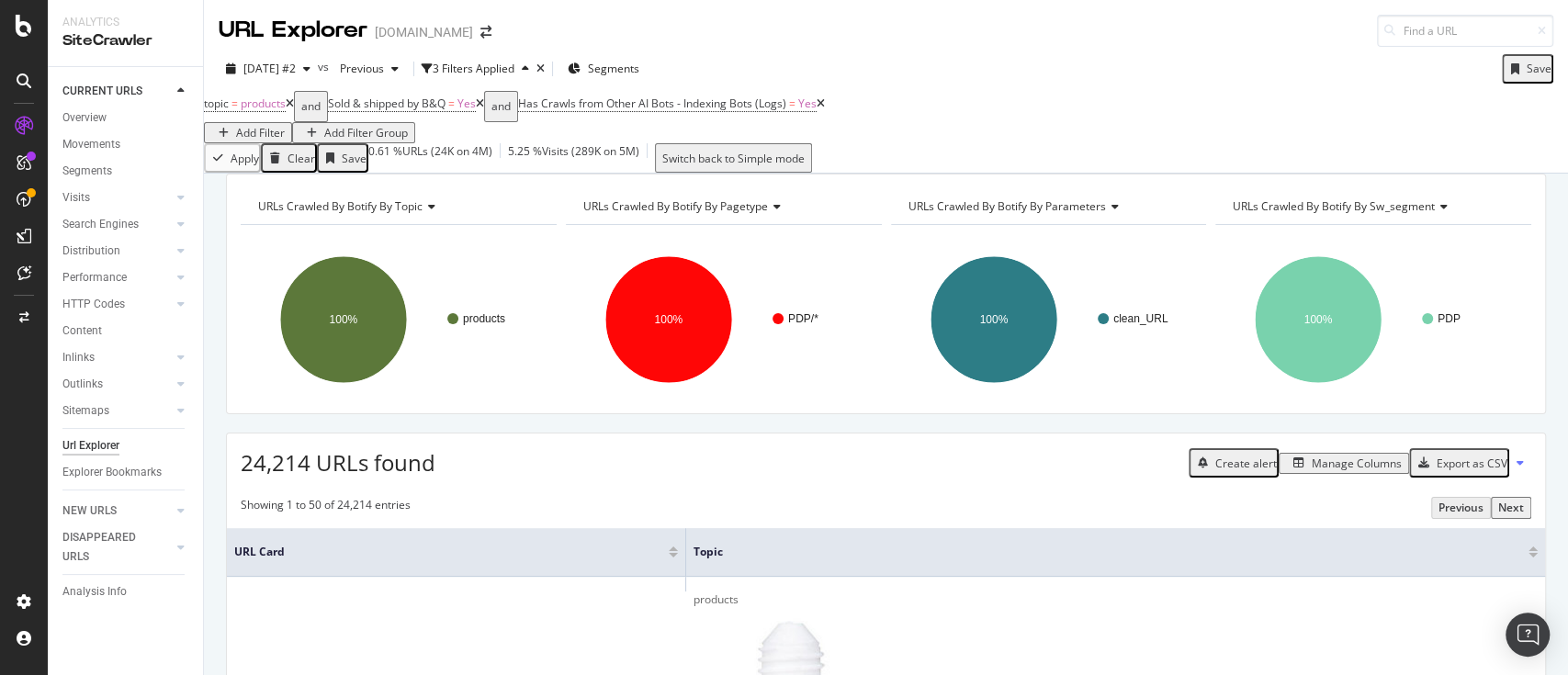
click at [1156, 80] on div "2025 Sep. 15th #2 vs Previous 3 Filters Applied Segments Save" at bounding box center [886, 72] width 1364 height 36
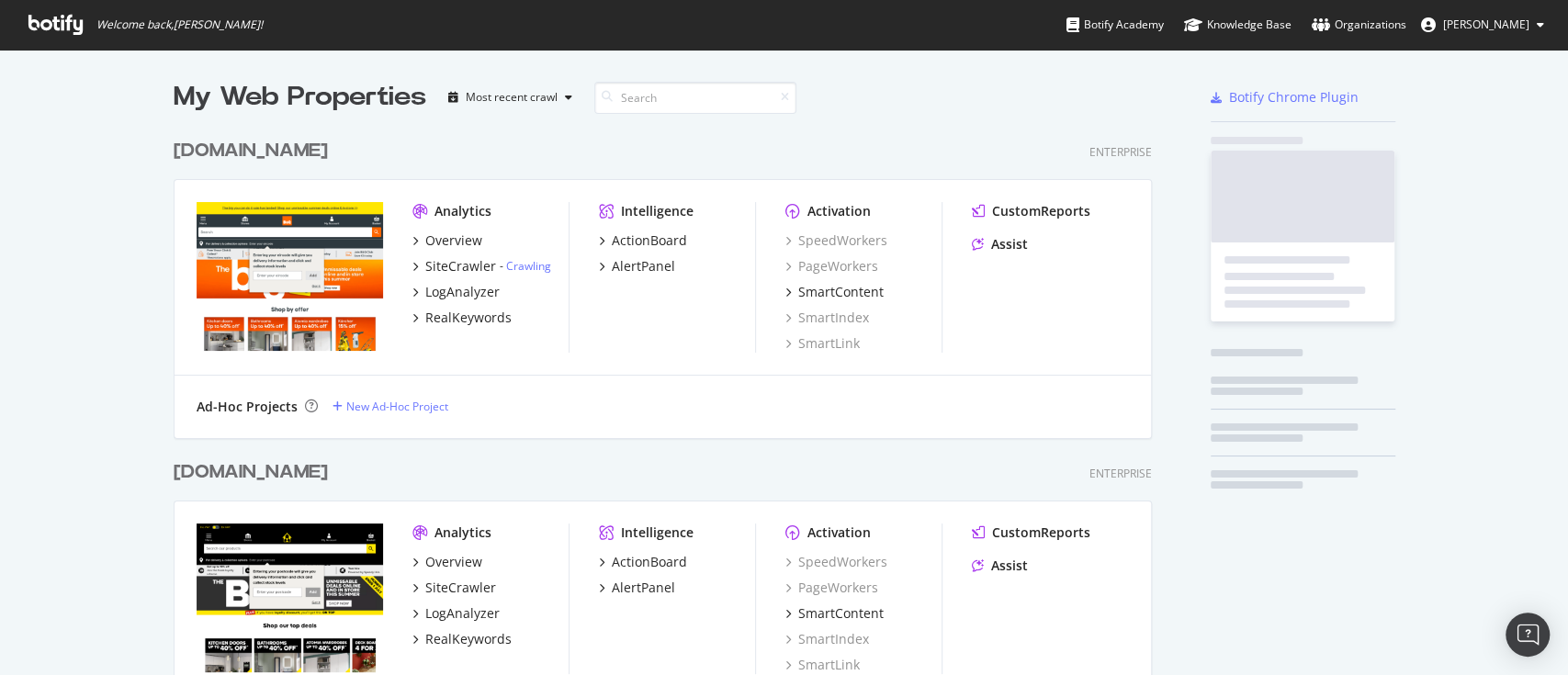
scroll to position [1056, 974]
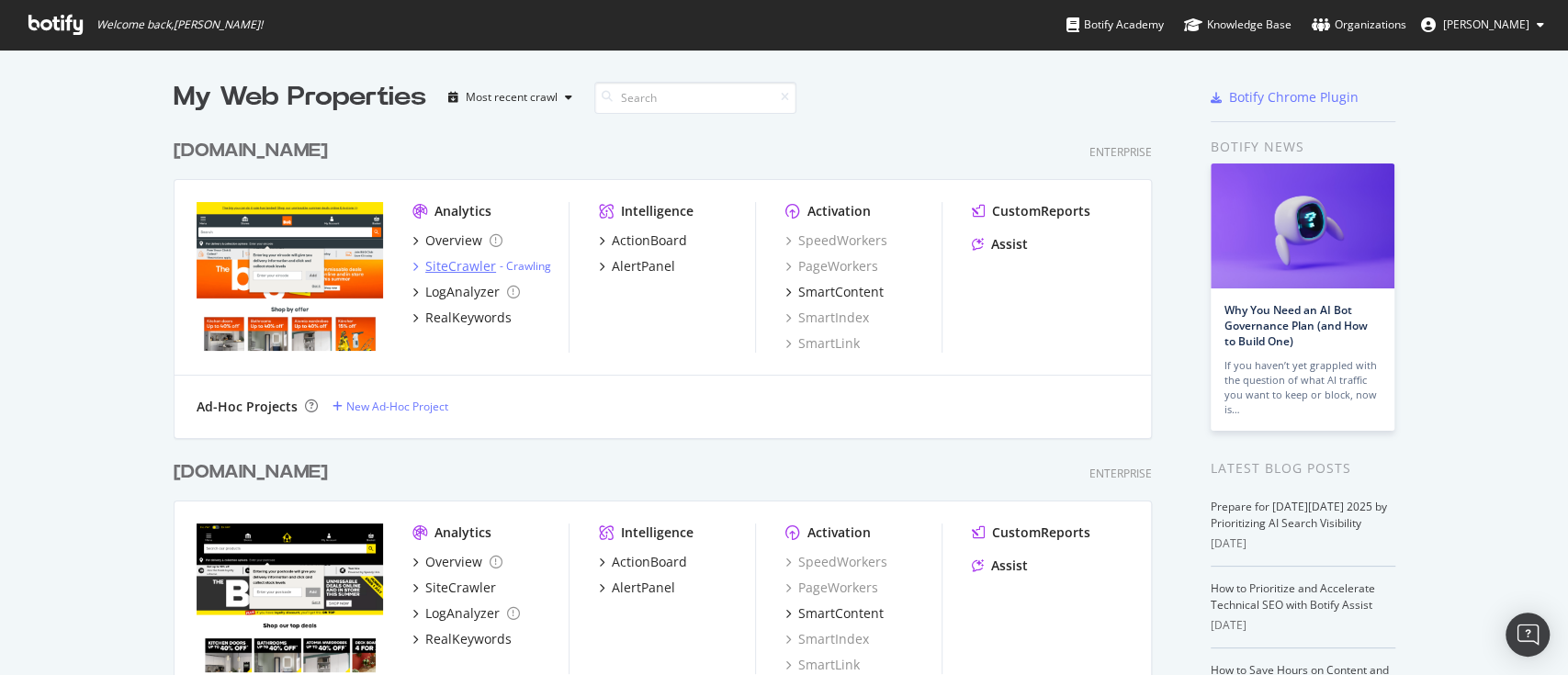
click at [447, 264] on div "SiteCrawler" at bounding box center [461, 266] width 71 height 19
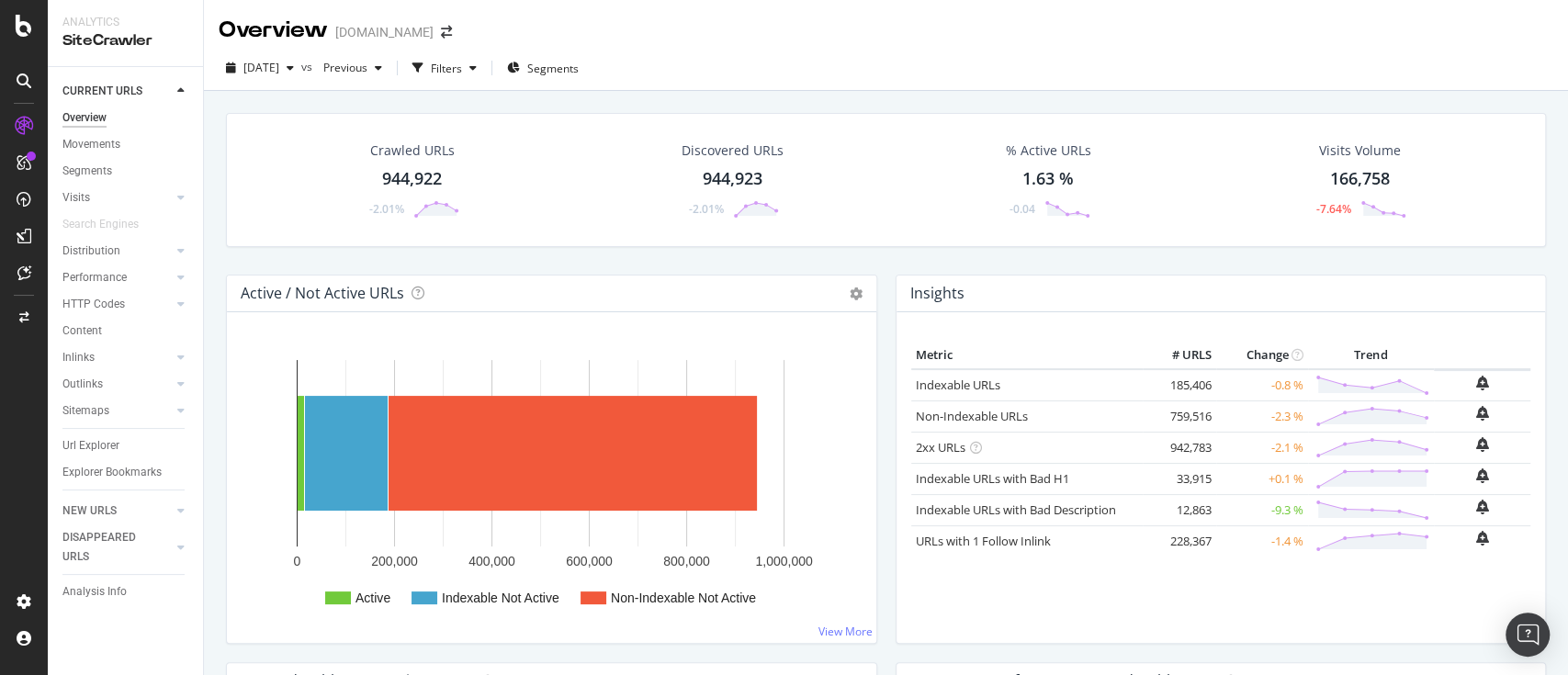
click at [82, 438] on div "Url Explorer" at bounding box center [91, 445] width 57 height 20
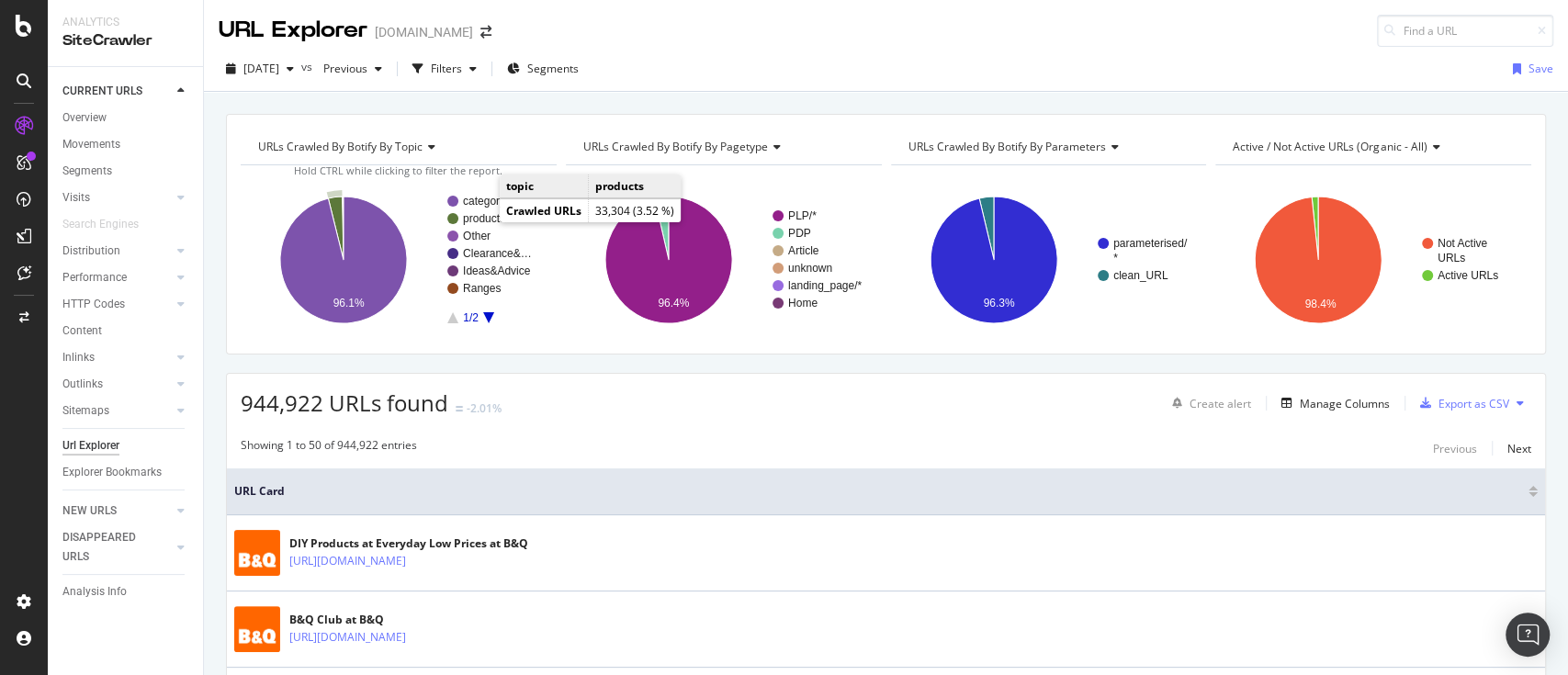
click at [484, 220] on text "products" at bounding box center [484, 219] width 42 height 13
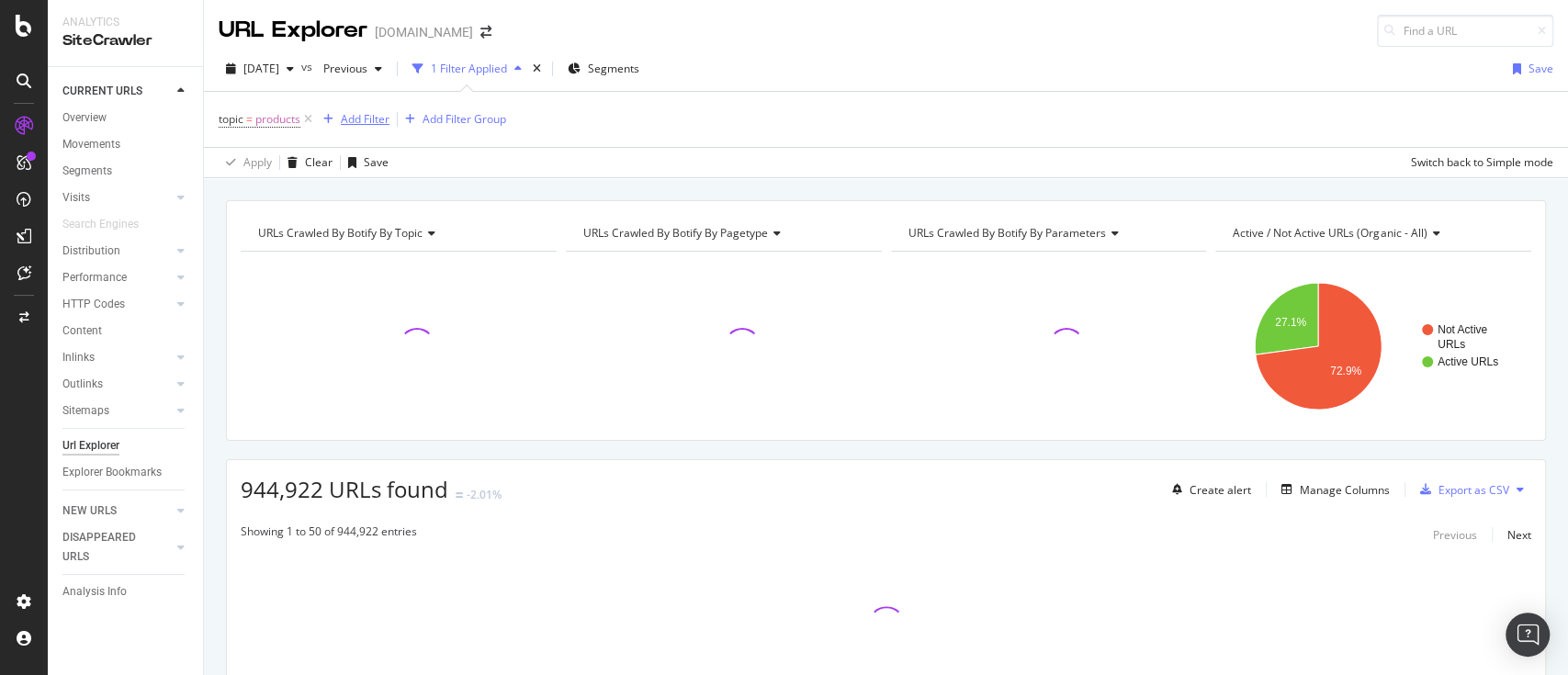
click at [380, 119] on div "Add Filter" at bounding box center [365, 119] width 49 height 16
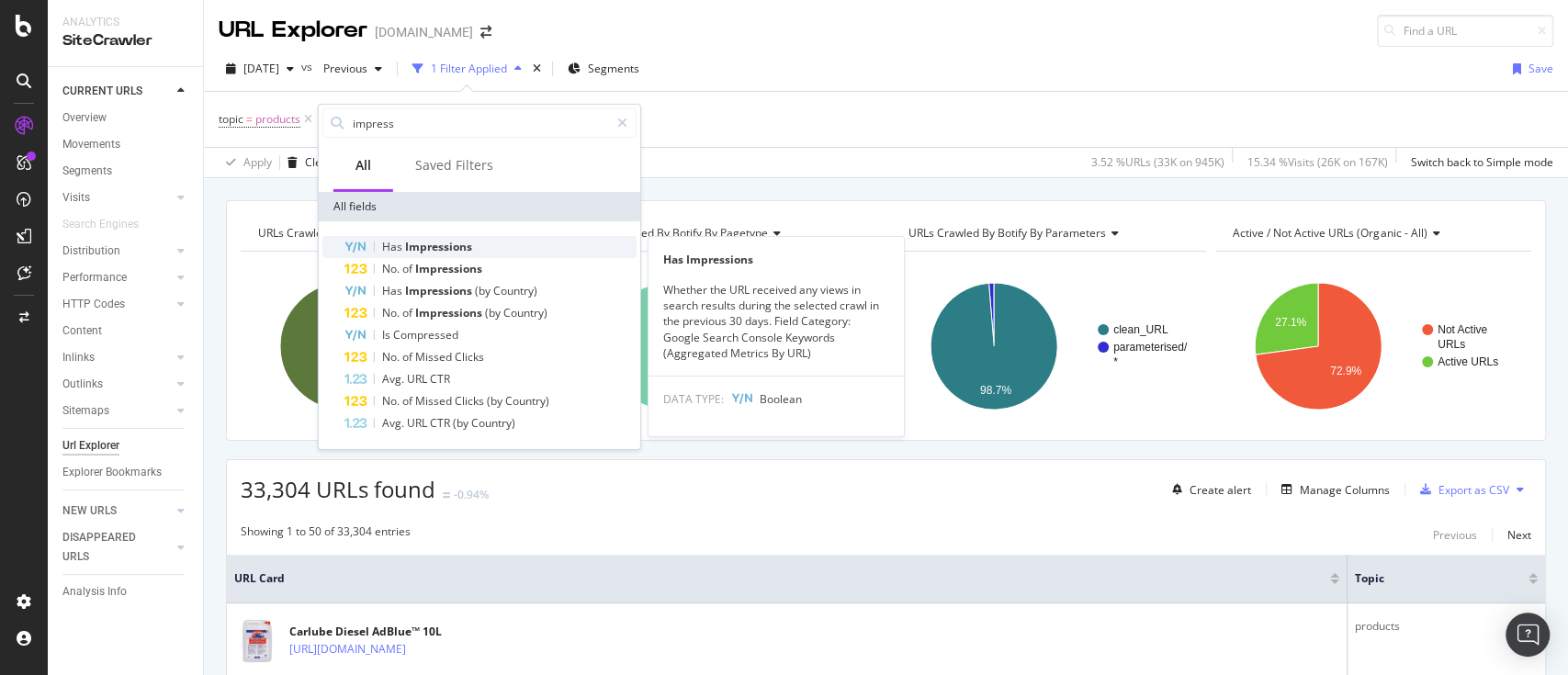
type input "impress"
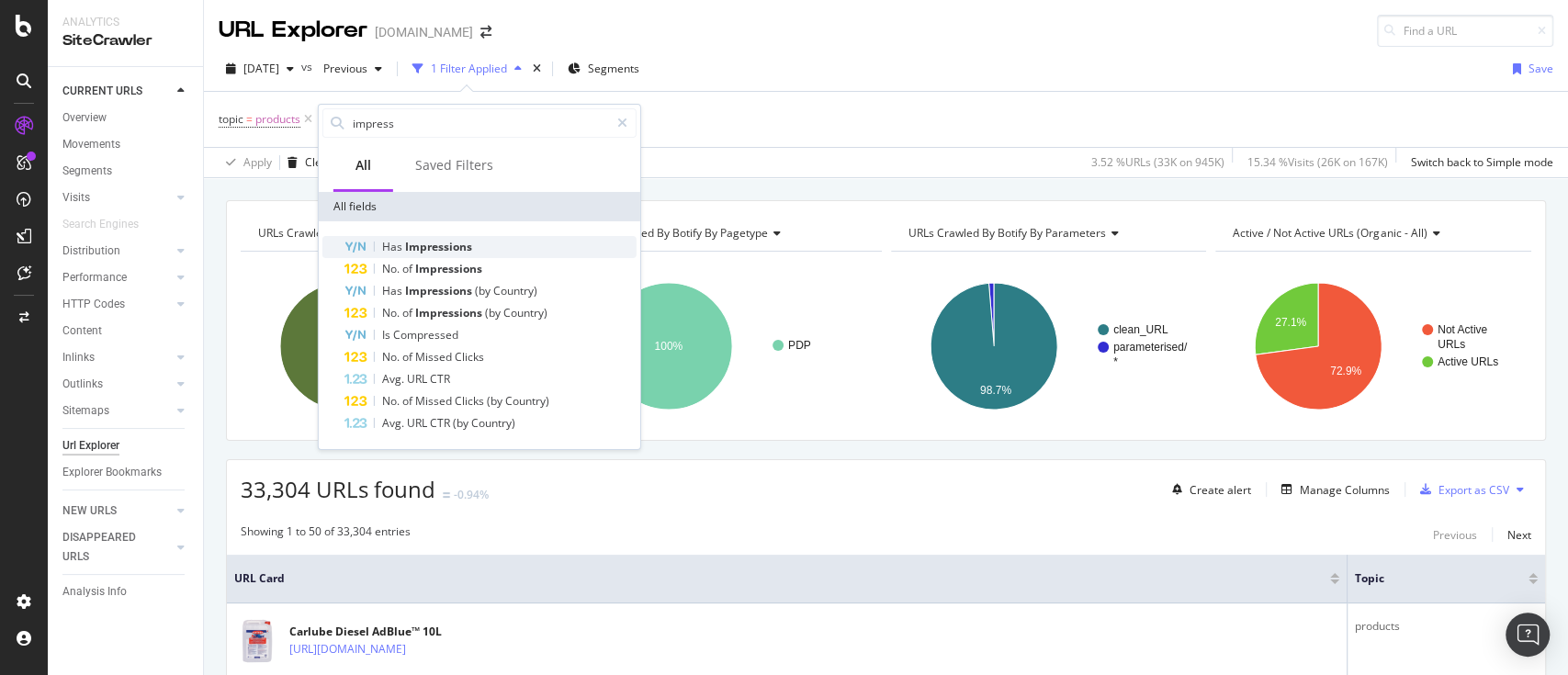
click at [456, 251] on span "Impressions" at bounding box center [439, 246] width 67 height 16
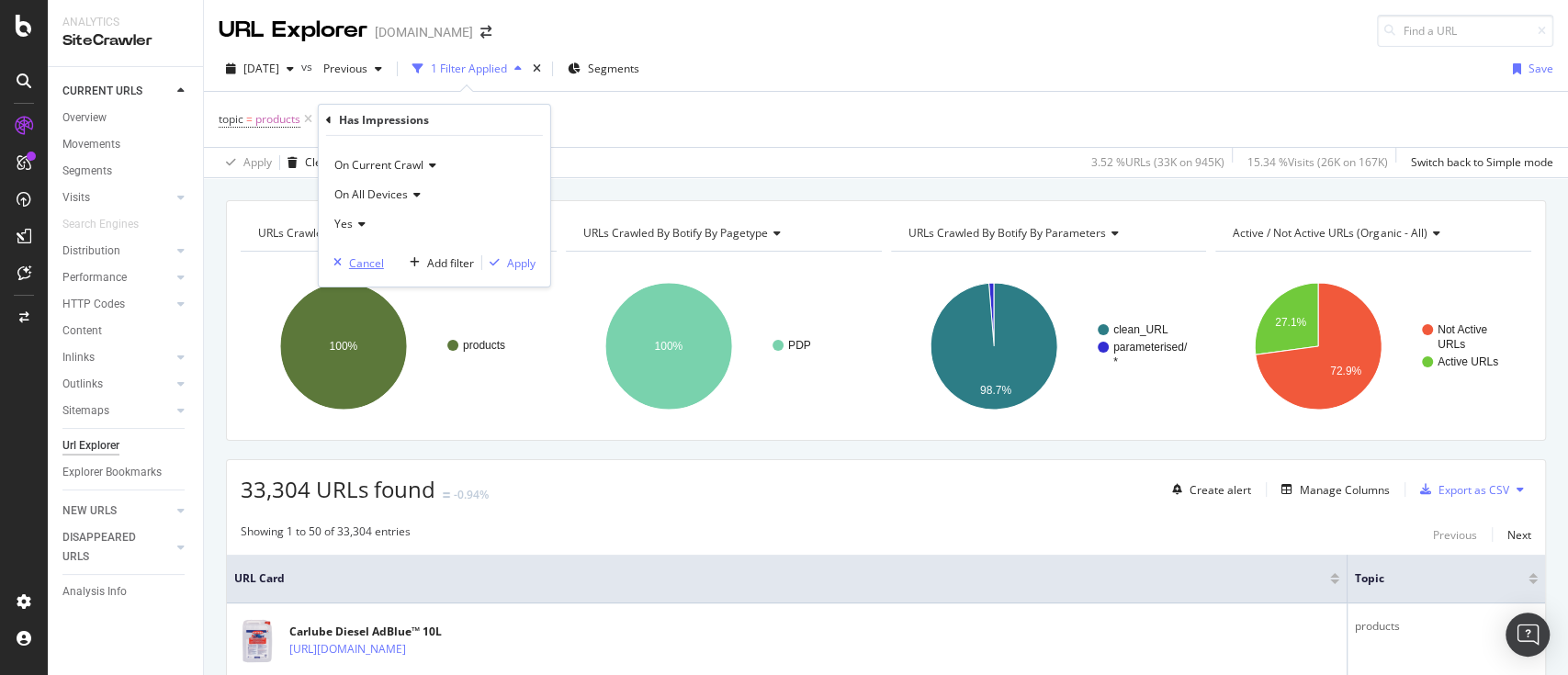
click at [375, 259] on div "Cancel" at bounding box center [366, 262] width 35 height 16
click at [386, 111] on div "Add Filter" at bounding box center [365, 119] width 49 height 16
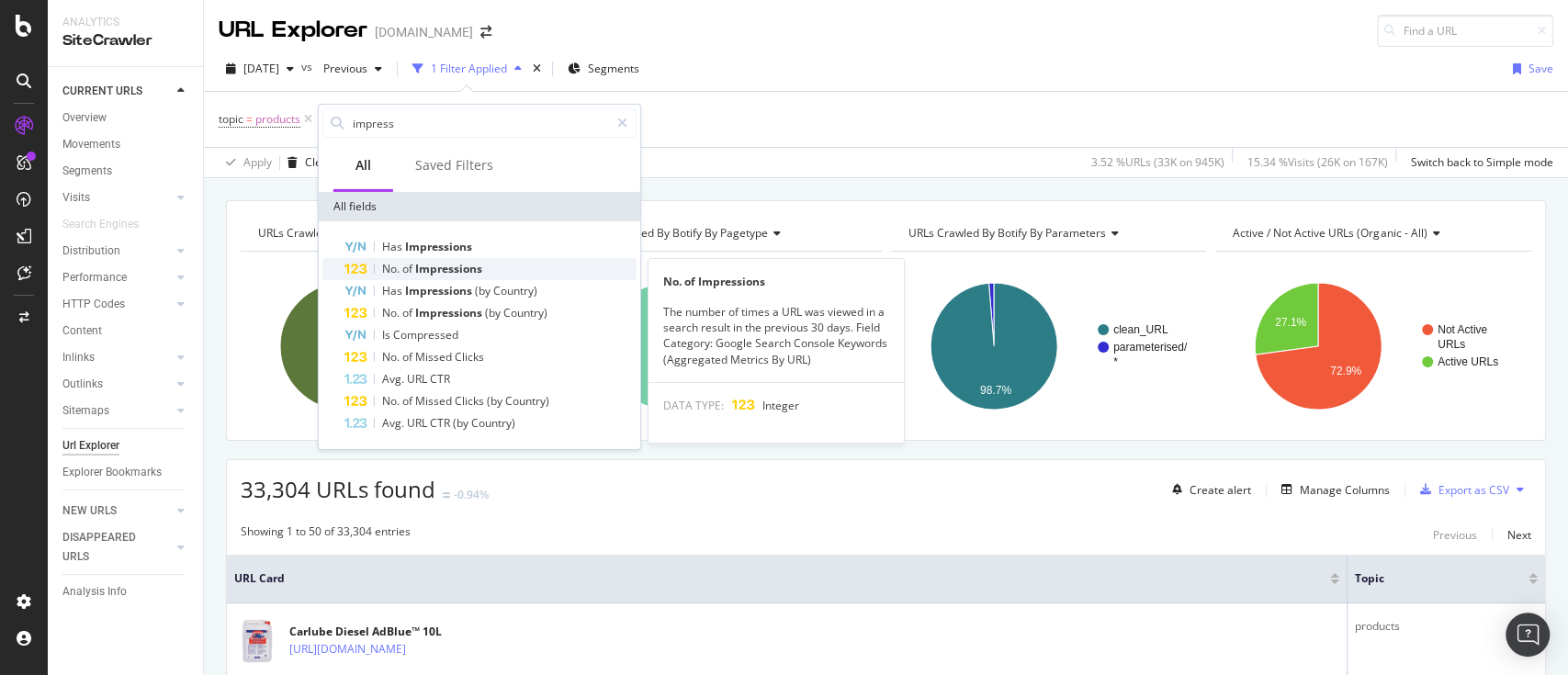
click at [485, 262] on div "No. of Impressions" at bounding box center [490, 269] width 292 height 22
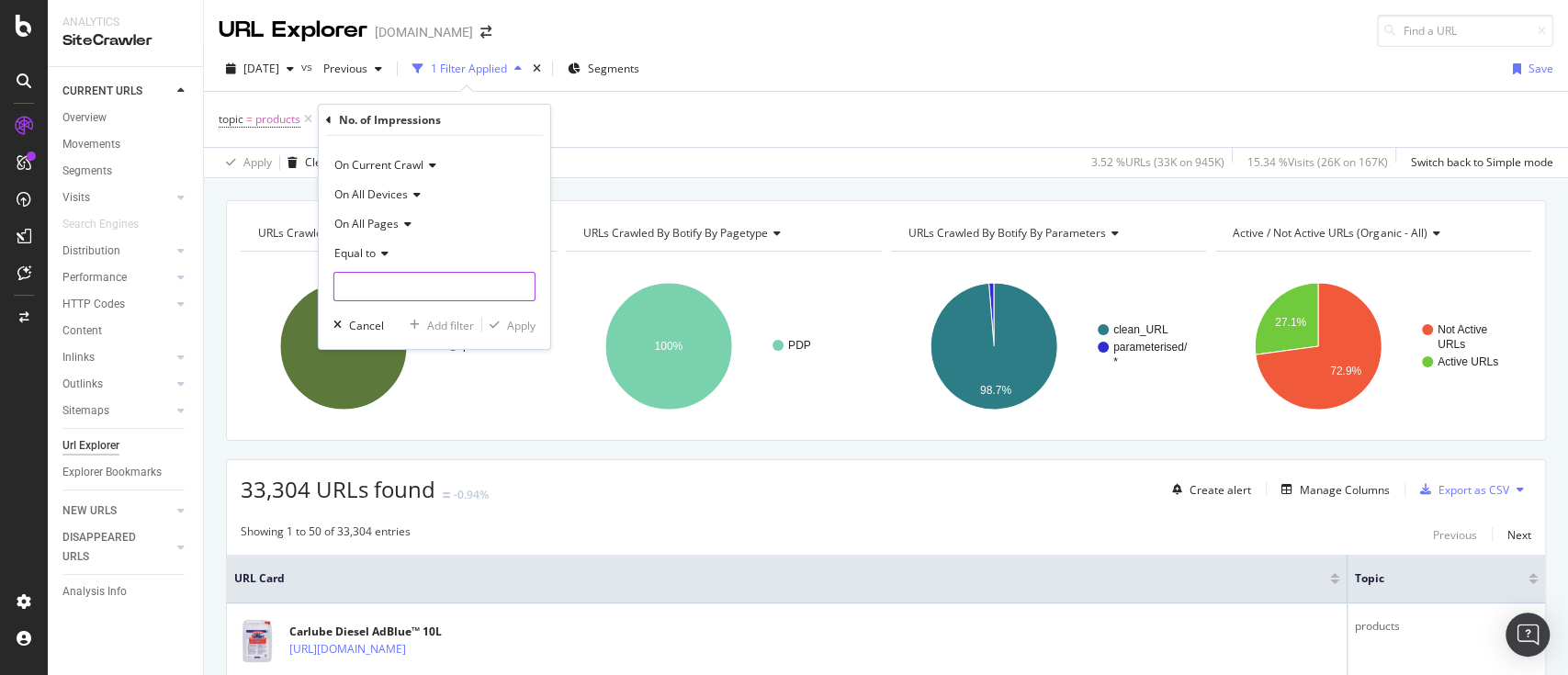
click at [448, 283] on input "number" at bounding box center [434, 286] width 202 height 29
type input "1"
type input "2000"
click at [513, 323] on div "Apply" at bounding box center [521, 324] width 28 height 16
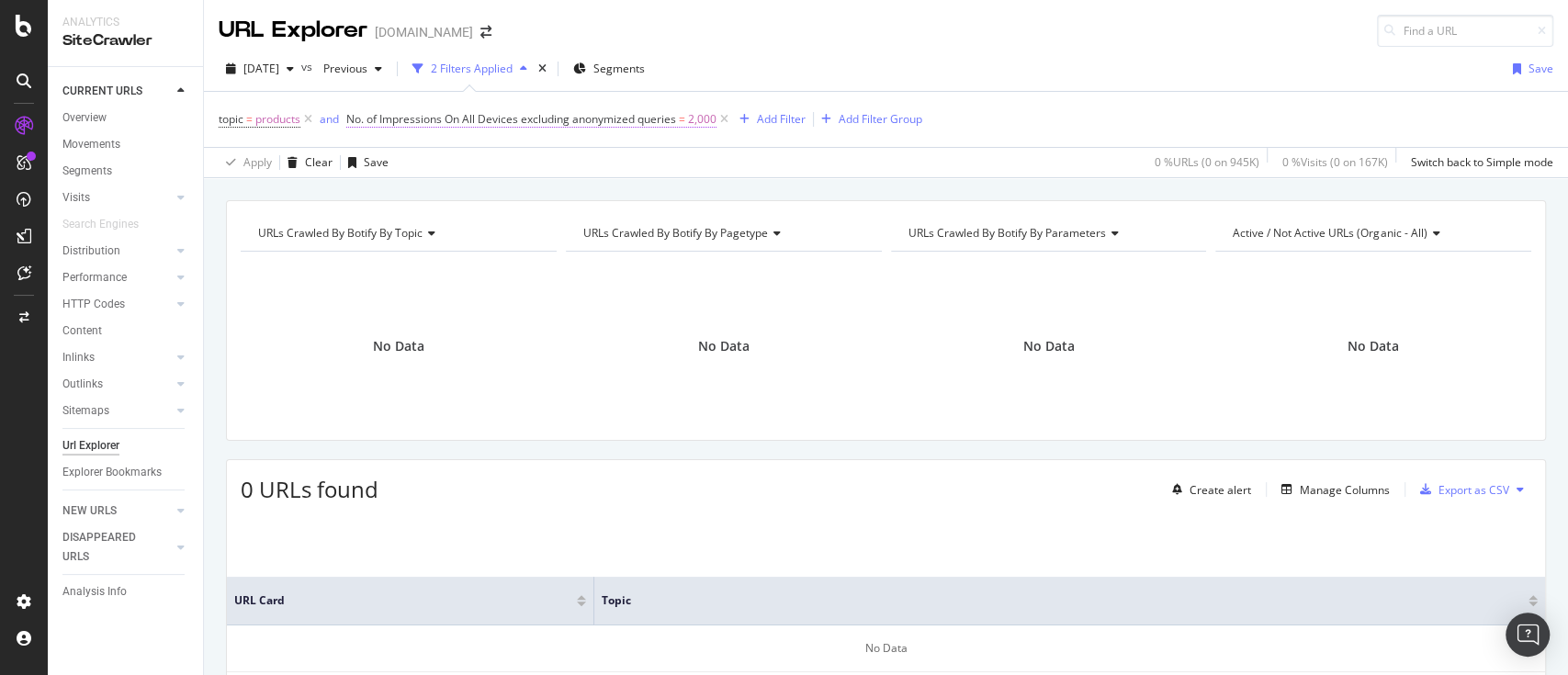
click at [698, 114] on span "2,000" at bounding box center [702, 119] width 28 height 25
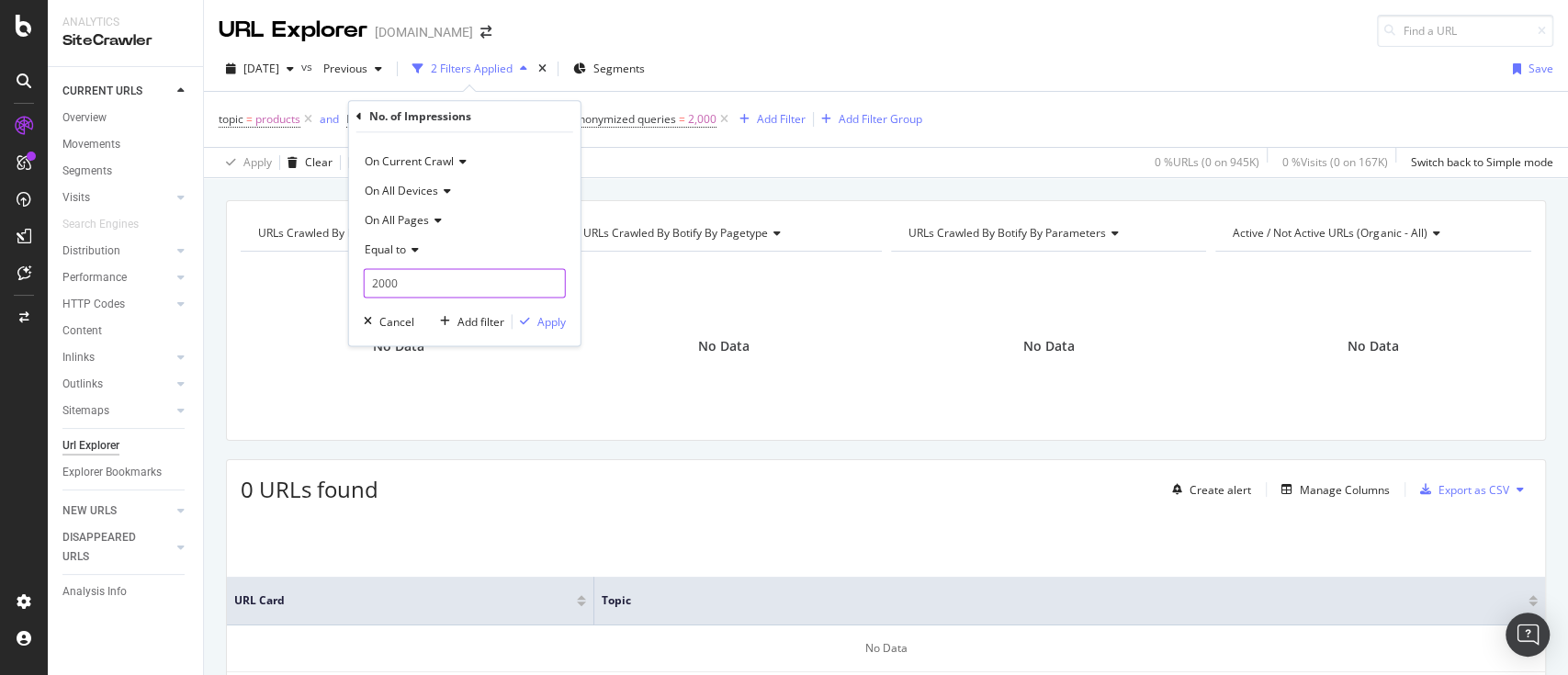
drag, startPoint x: 418, startPoint y: 288, endPoint x: 333, endPoint y: 282, distance: 85.2
click at [333, 282] on body "Analytics SiteCrawler CURRENT URLS Overview Movements Segments Visits Analysis …" at bounding box center [784, 338] width 1568 height 675
type input "200"
click at [530, 317] on icon "button" at bounding box center [525, 322] width 10 height 11
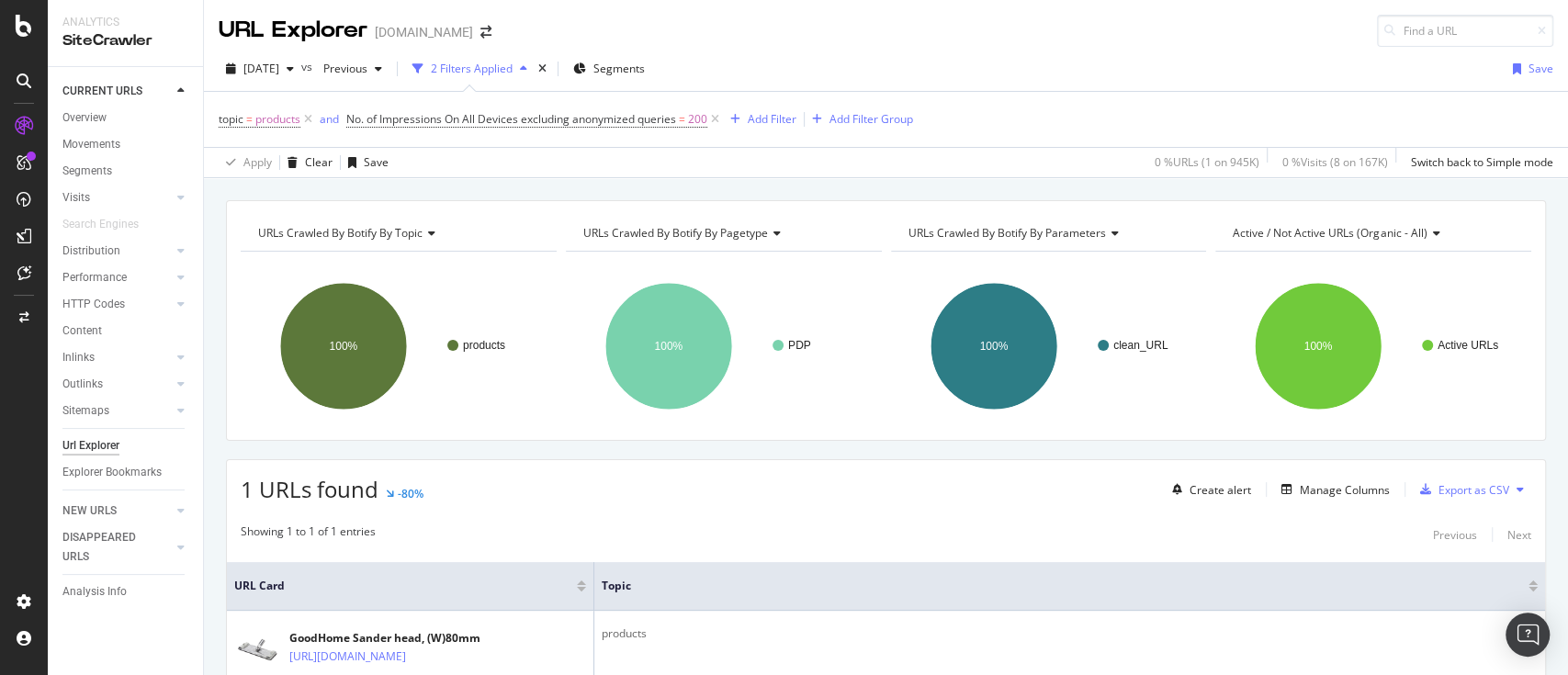
click at [612, 122] on span "No. of Impressions On All Devices excluding anonymized queries" at bounding box center [511, 119] width 329 height 16
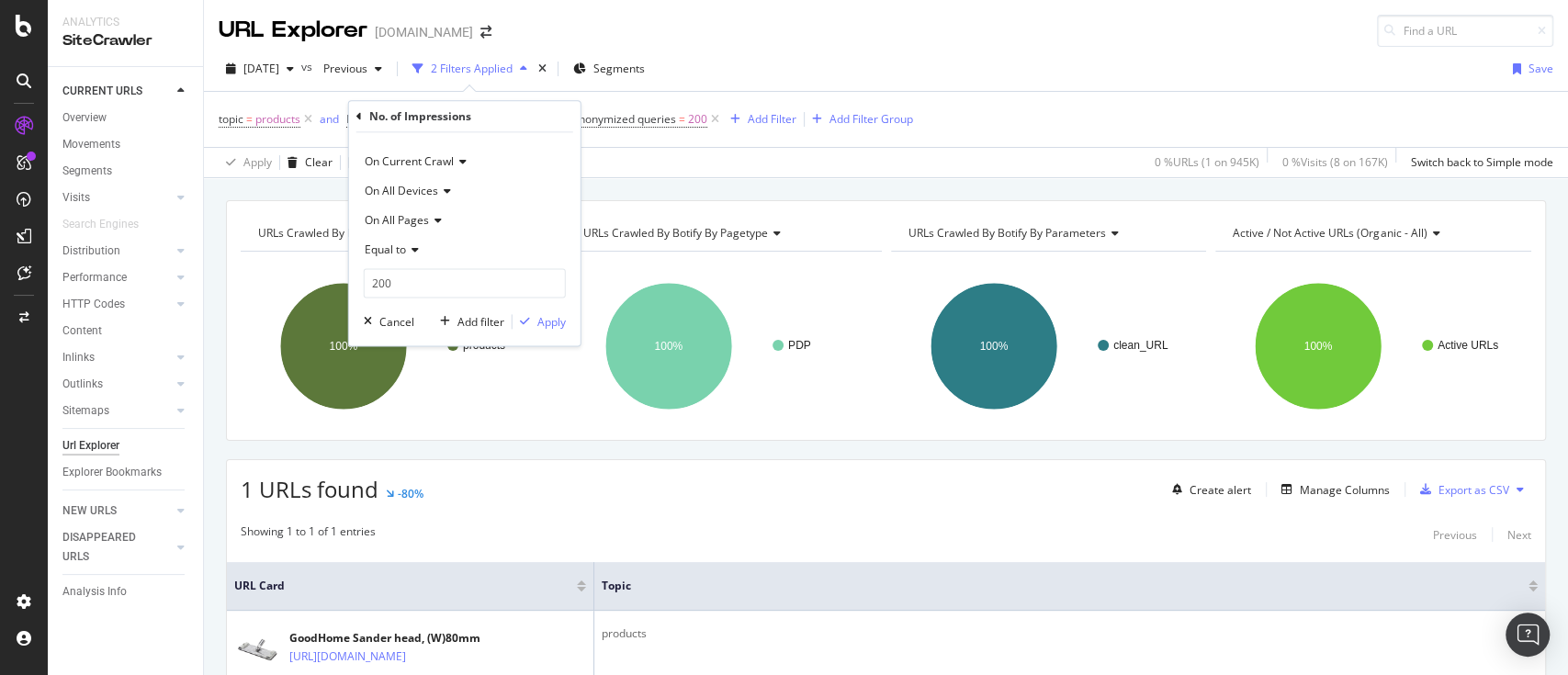
click at [434, 300] on div "On Current Crawl On All Devices On All Pages Equal to 200 Cancel Add filter App…" at bounding box center [464, 238] width 231 height 213
click at [438, 282] on input "200" at bounding box center [465, 282] width 202 height 29
type input "20"
click at [559, 323] on div "Apply" at bounding box center [551, 322] width 28 height 16
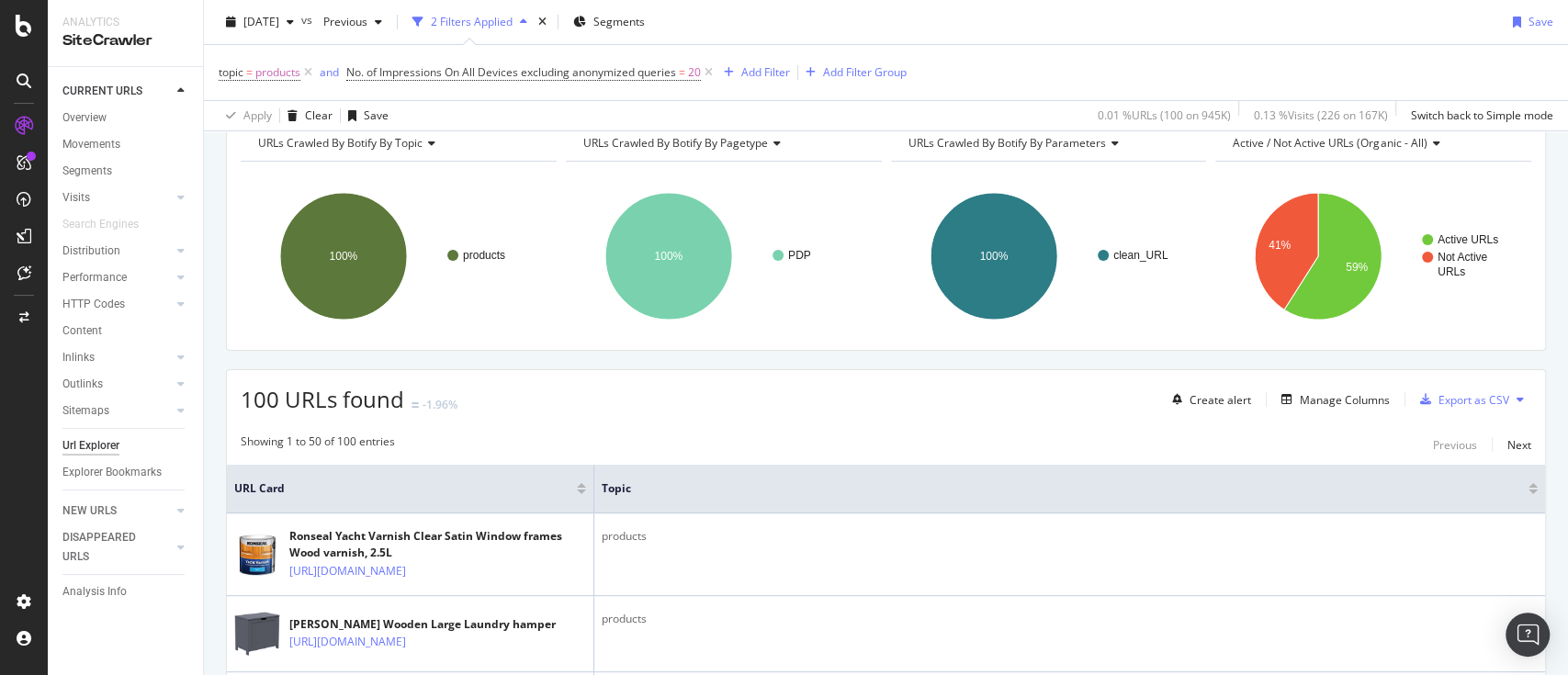
scroll to position [122, 0]
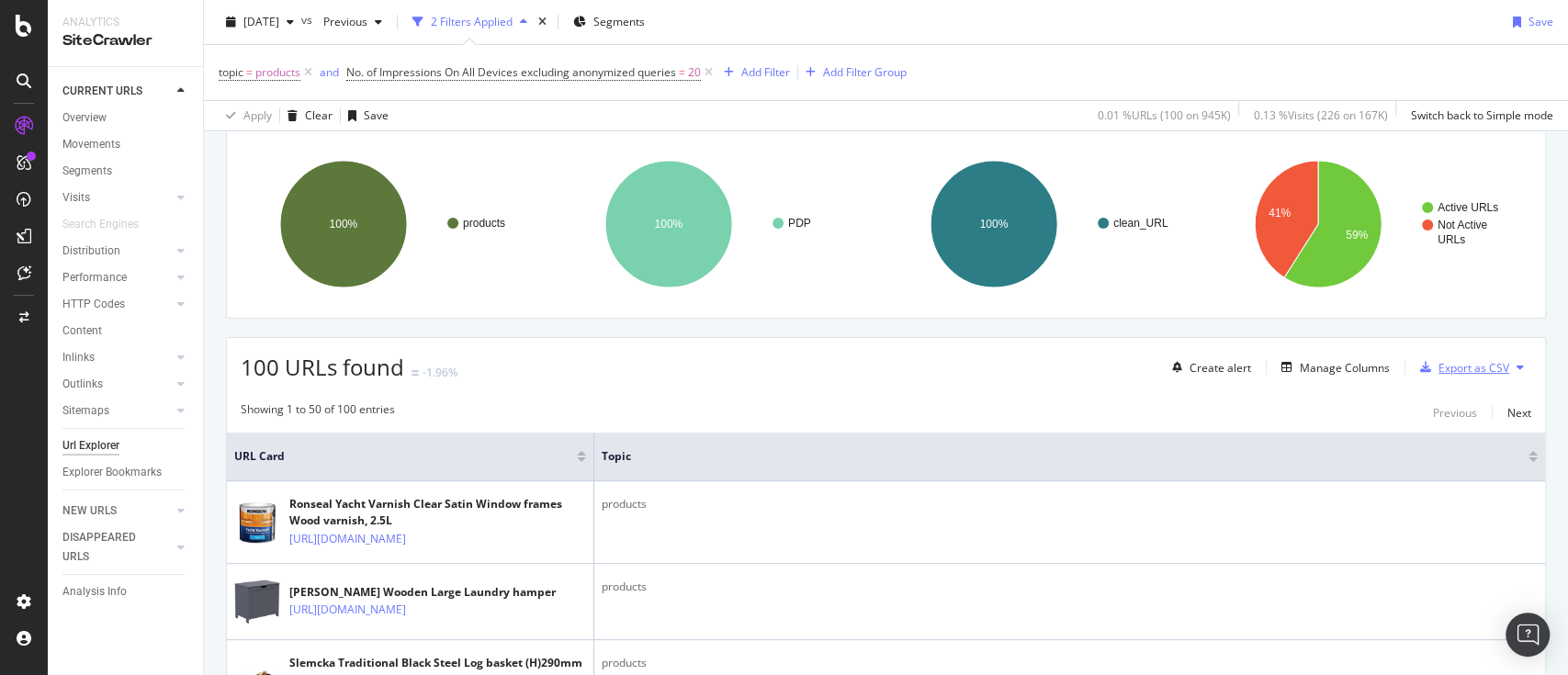
click at [1462, 360] on div "Export as CSV" at bounding box center [1474, 367] width 71 height 16
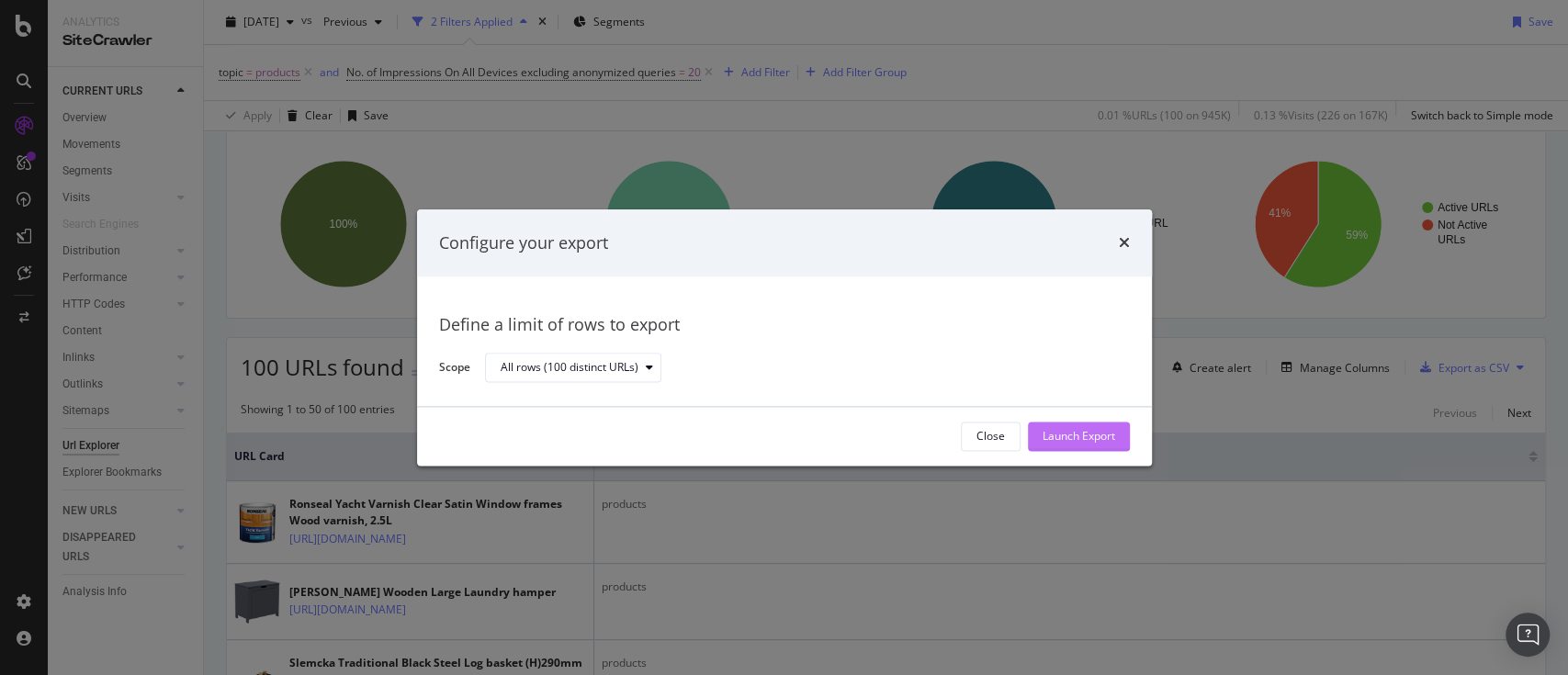
click at [1121, 443] on button "Launch Export" at bounding box center [1079, 436] width 102 height 29
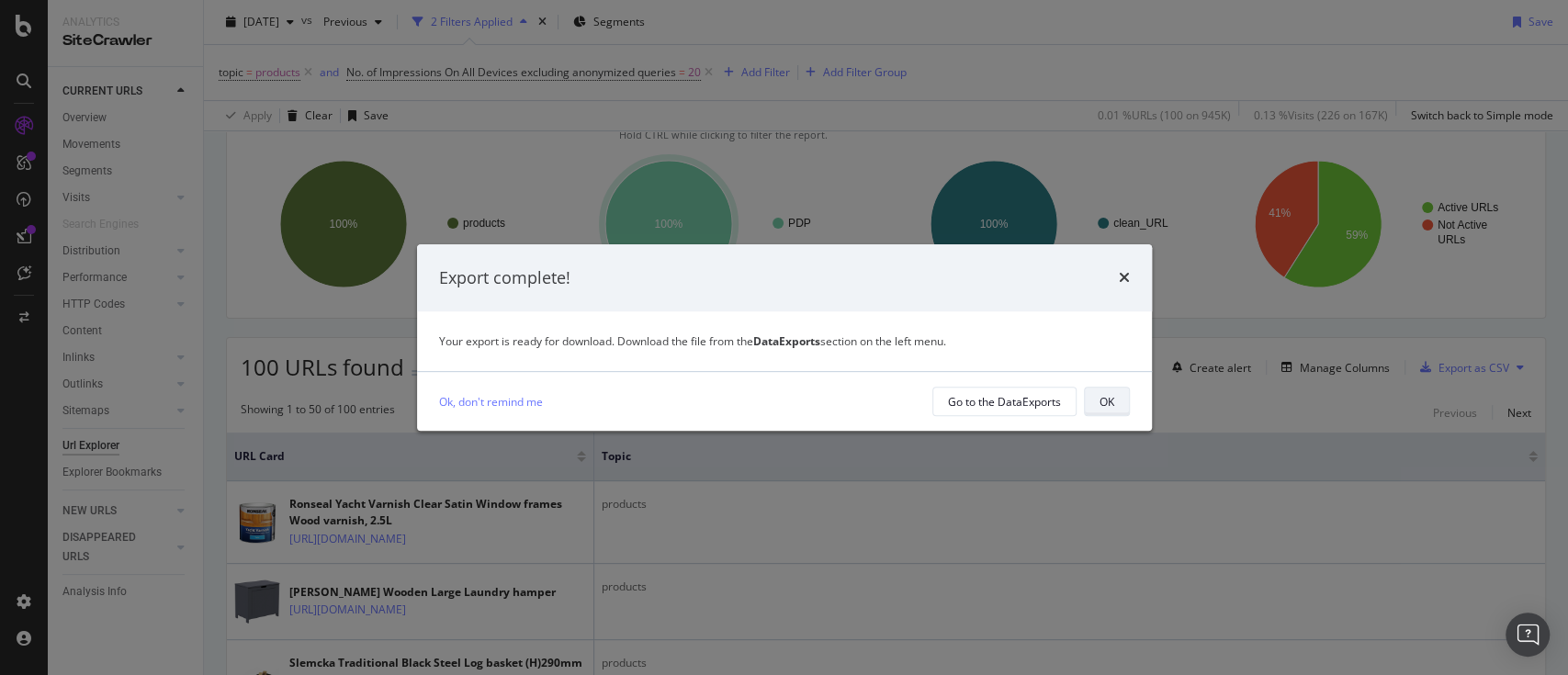
click at [1109, 408] on div "OK" at bounding box center [1107, 401] width 15 height 16
